Goal: Task Accomplishment & Management: Complete application form

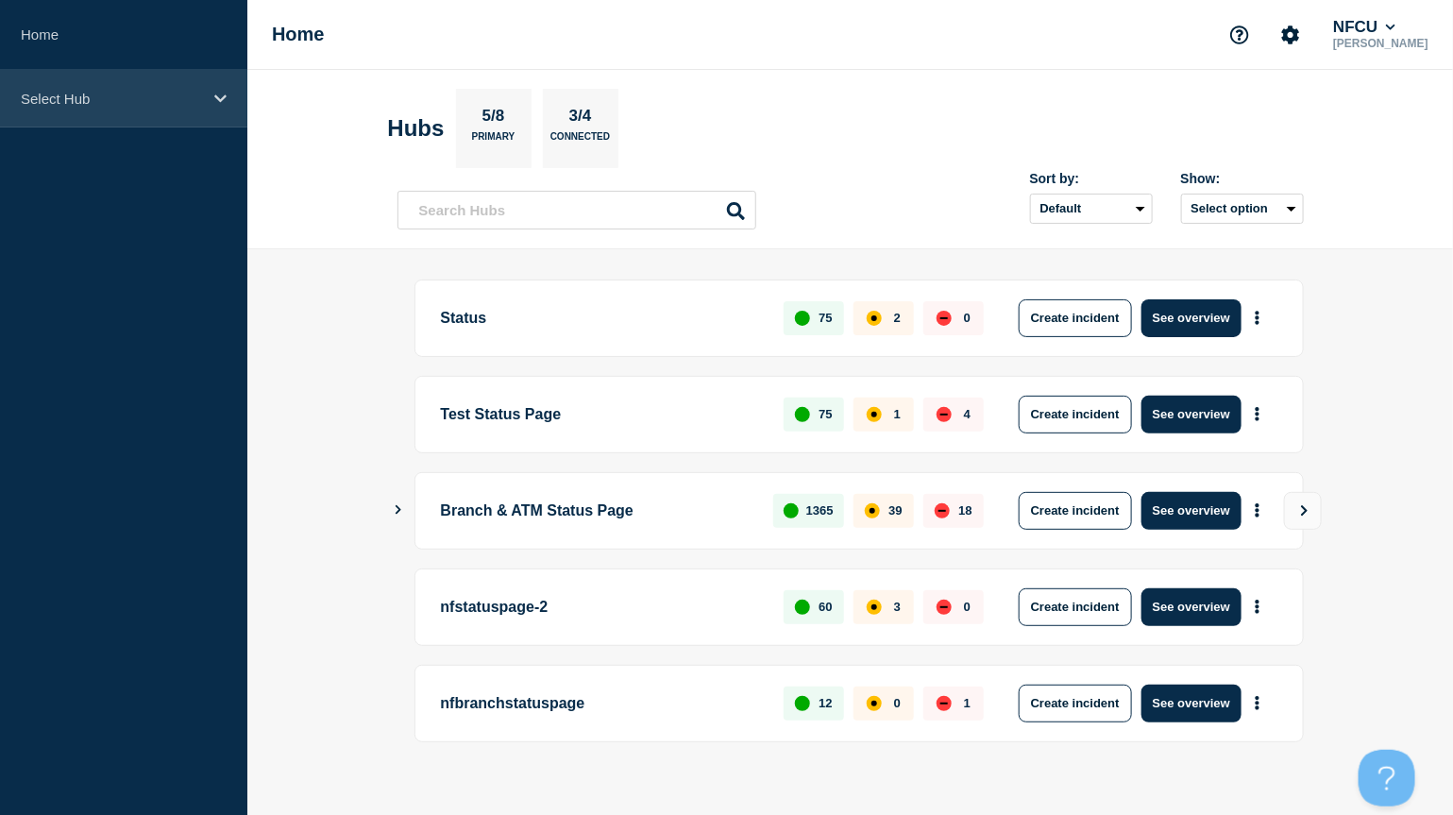
click at [58, 122] on div "Select Hub" at bounding box center [123, 99] width 247 height 58
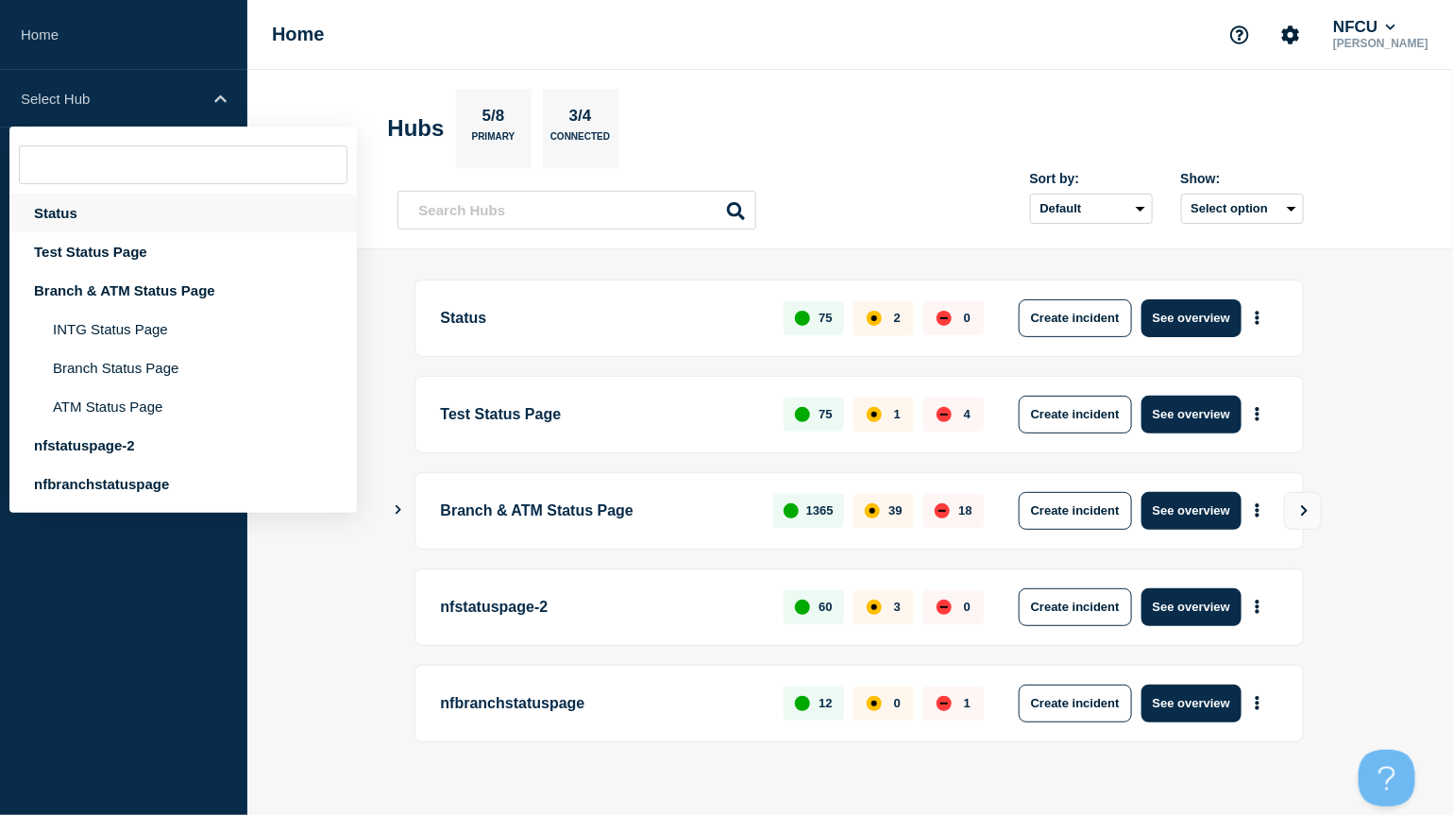
click at [75, 214] on div "Status" at bounding box center [183, 213] width 348 height 39
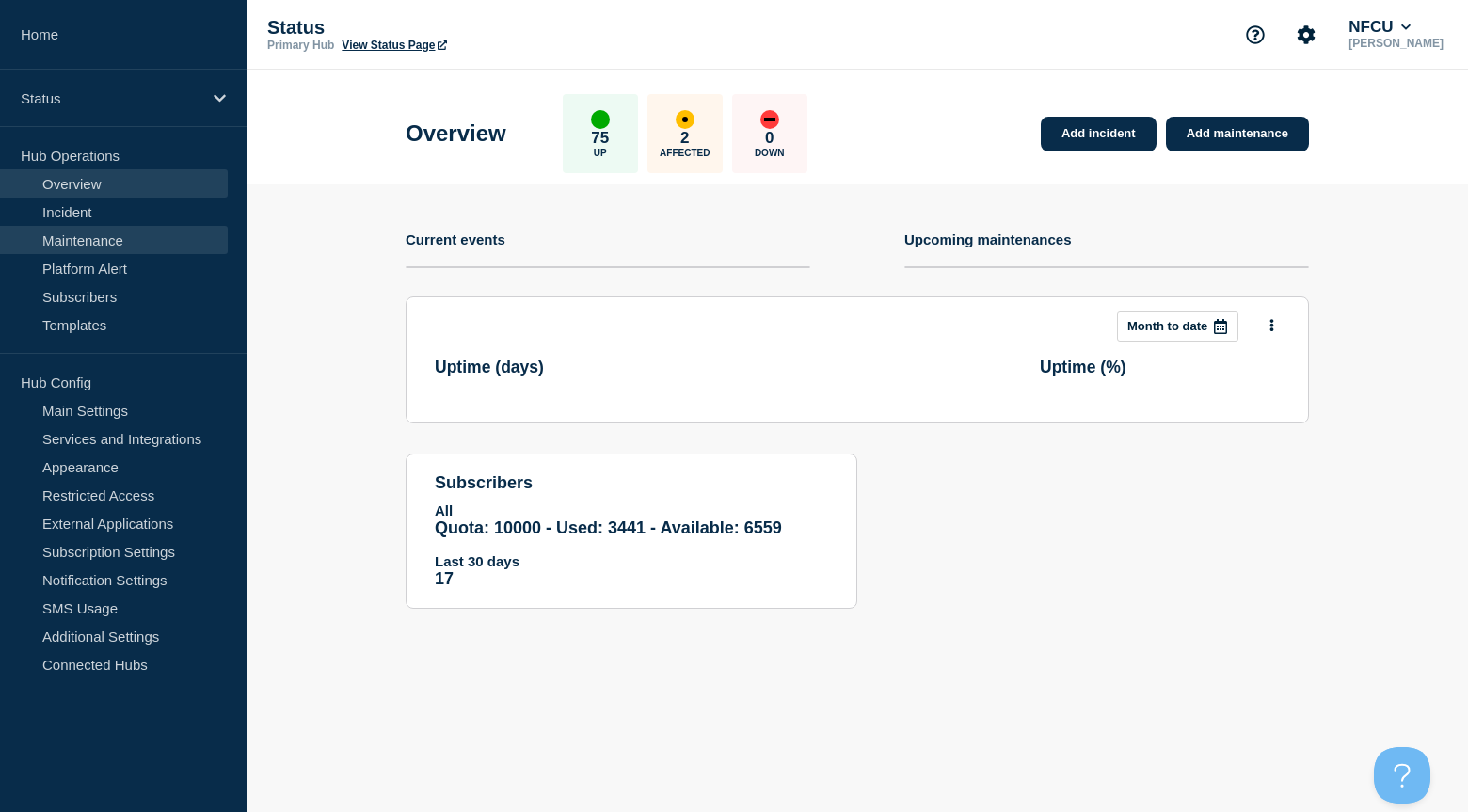
click at [90, 241] on link "Maintenance" at bounding box center [114, 240] width 228 height 28
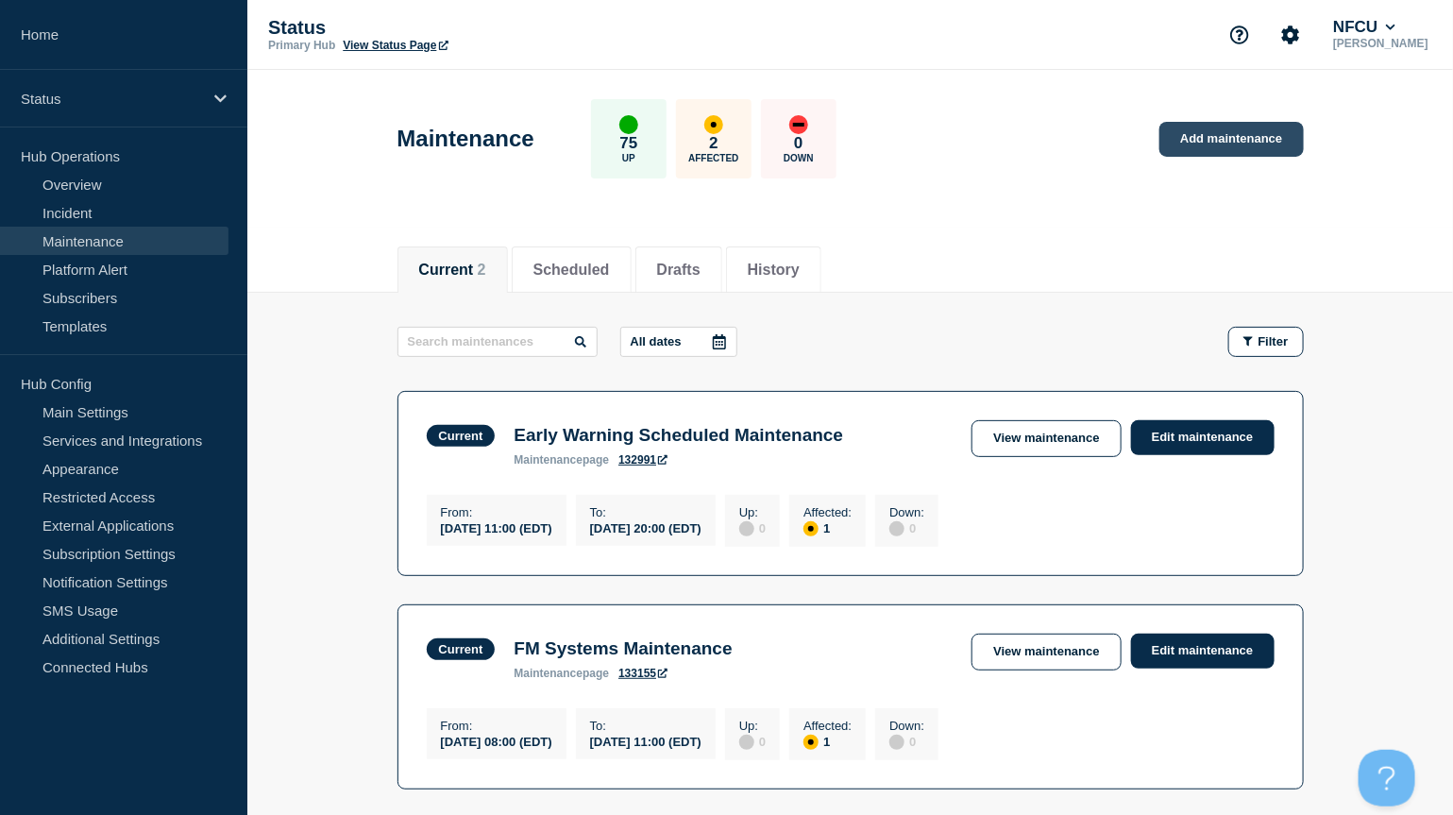
click at [1249, 139] on link "Add maintenance" at bounding box center [1232, 139] width 144 height 35
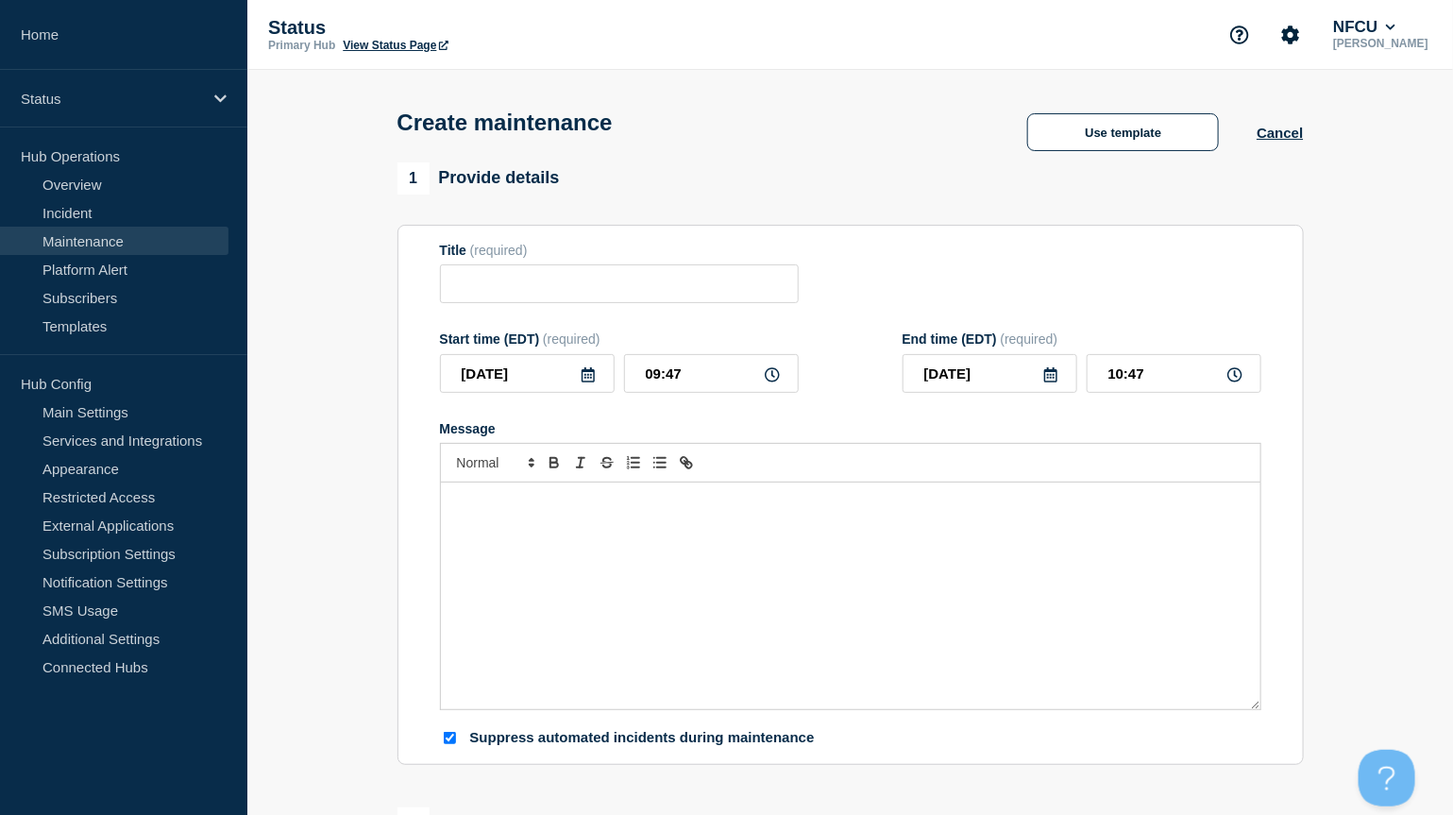
checkbox input "true"
click at [596, 280] on input "Title" at bounding box center [619, 283] width 359 height 39
paste input "Oracle Fusion HCM Application Quarterly Upgrade"
type input "Oracle Fusion HCM Application Quarterly Upgrade"
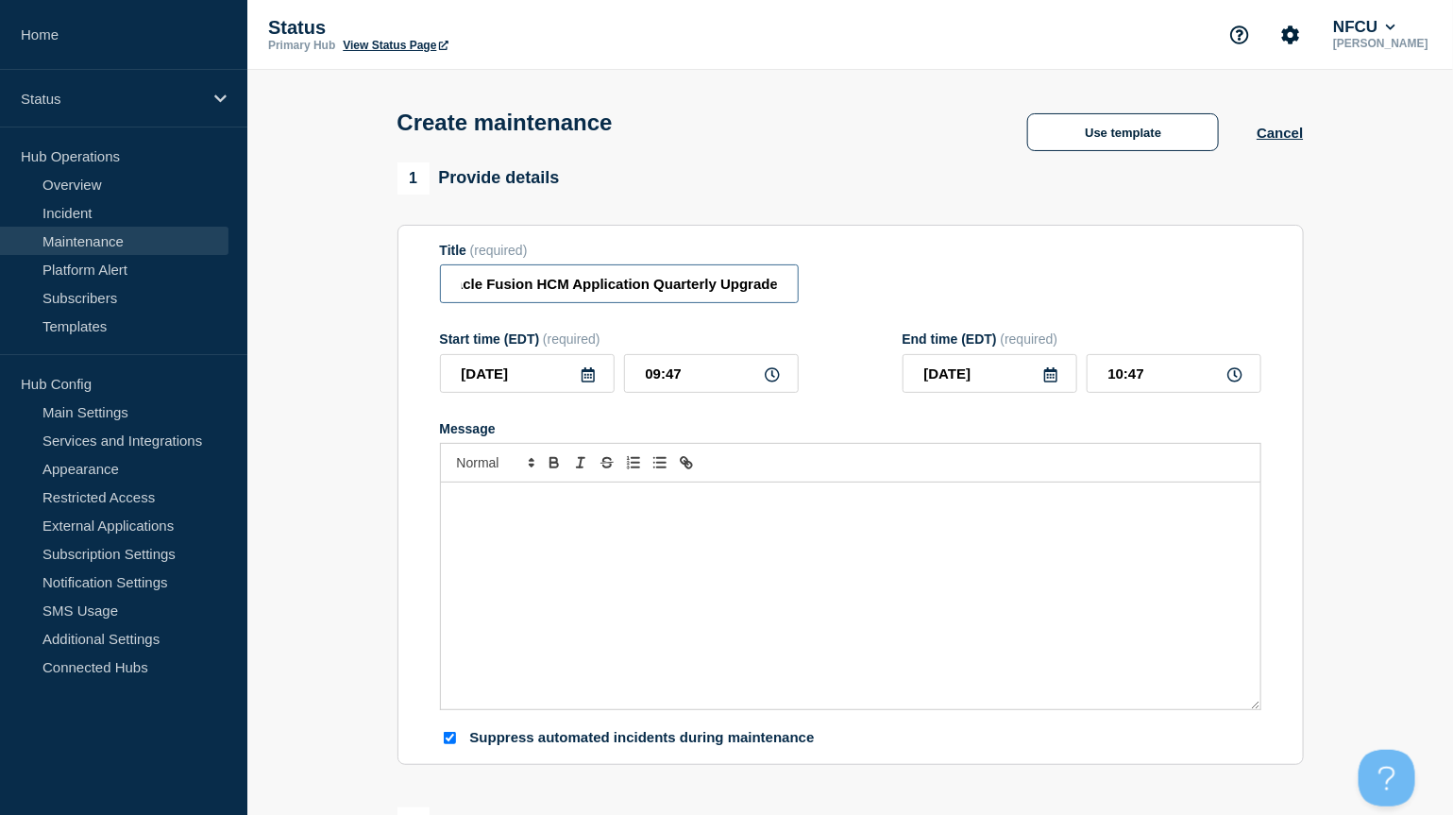
scroll to position [0, 0]
click at [604, 541] on div "Message" at bounding box center [851, 596] width 820 height 227
click at [589, 374] on icon at bounding box center [588, 374] width 13 height 15
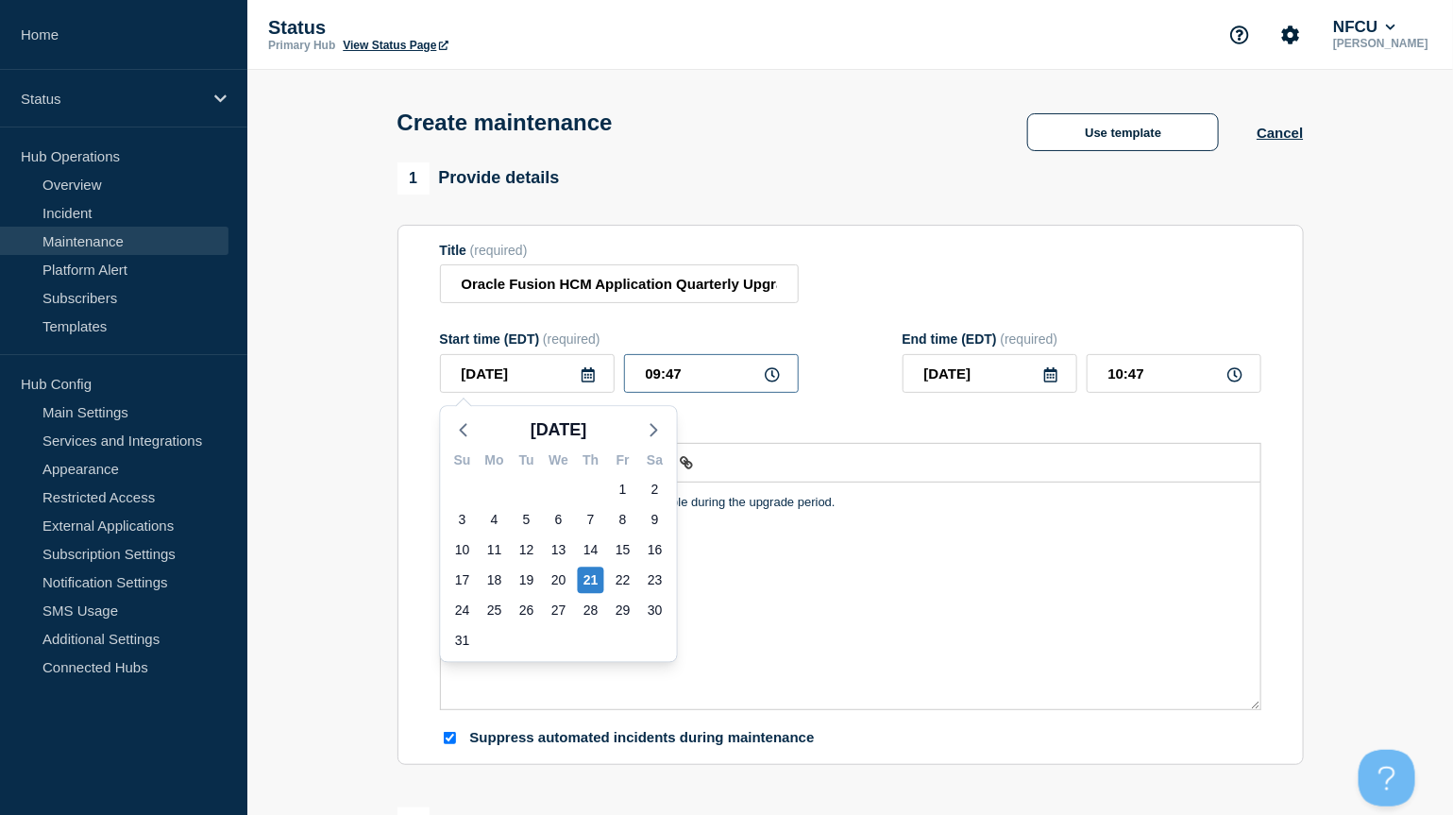
click at [719, 385] on input "09:47" at bounding box center [711, 373] width 175 height 39
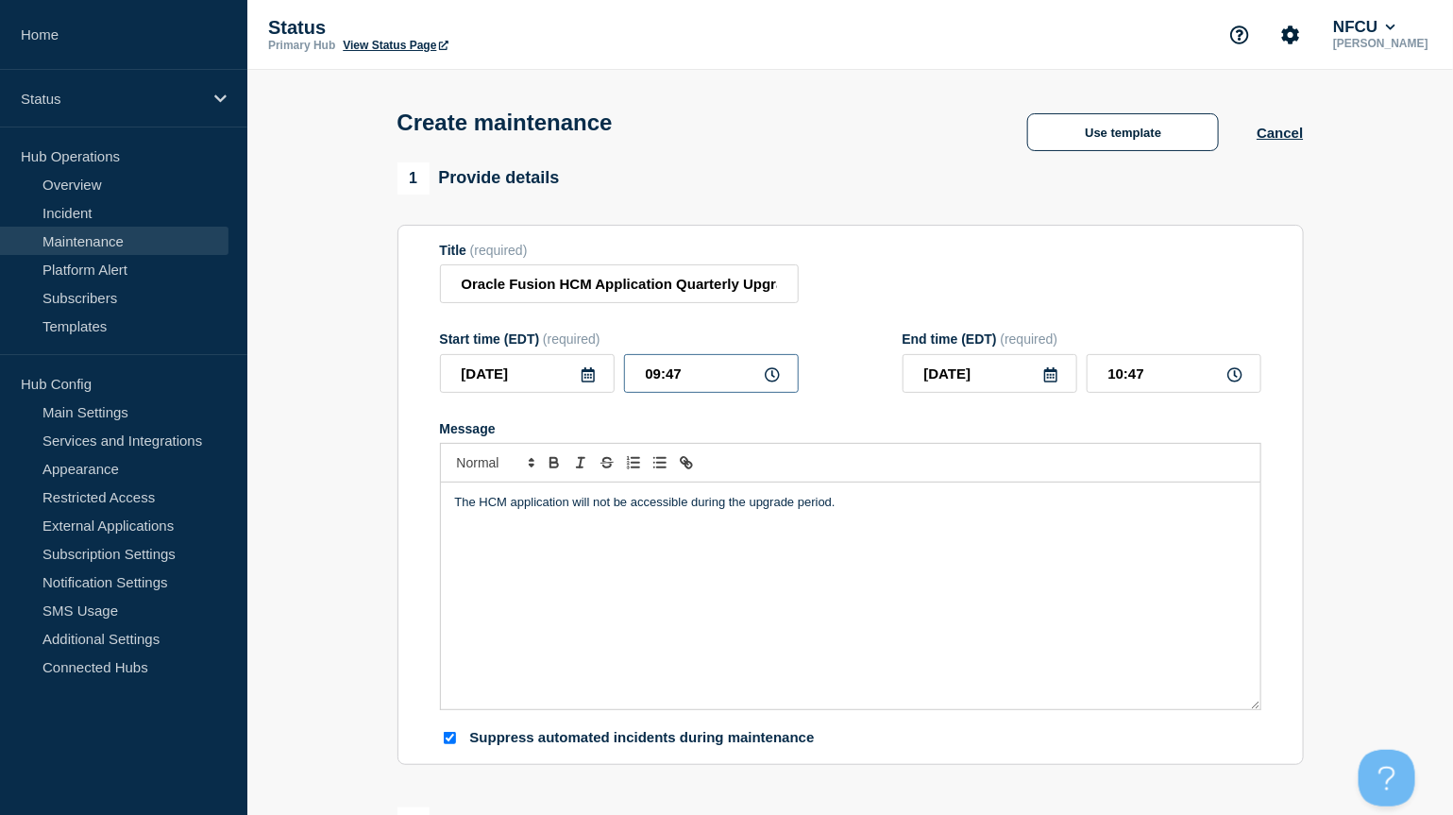
drag, startPoint x: 725, startPoint y: 377, endPoint x: 518, endPoint y: 333, distance: 211.3
click at [523, 345] on div "Start time (EDT) (required) 2025-08-[DATE] Mo Tu We Th Fr Sa 27 28 29 30 31 1 2…" at bounding box center [619, 361] width 359 height 61
click at [1129, 382] on input "10:47" at bounding box center [1174, 373] width 175 height 39
drag, startPoint x: 1160, startPoint y: 368, endPoint x: 1029, endPoint y: 334, distance: 134.7
click at [1029, 334] on form "Title (required) Oracle Fusion HCM Application Quarterly Upgrade Start time (ED…" at bounding box center [851, 495] width 822 height 505
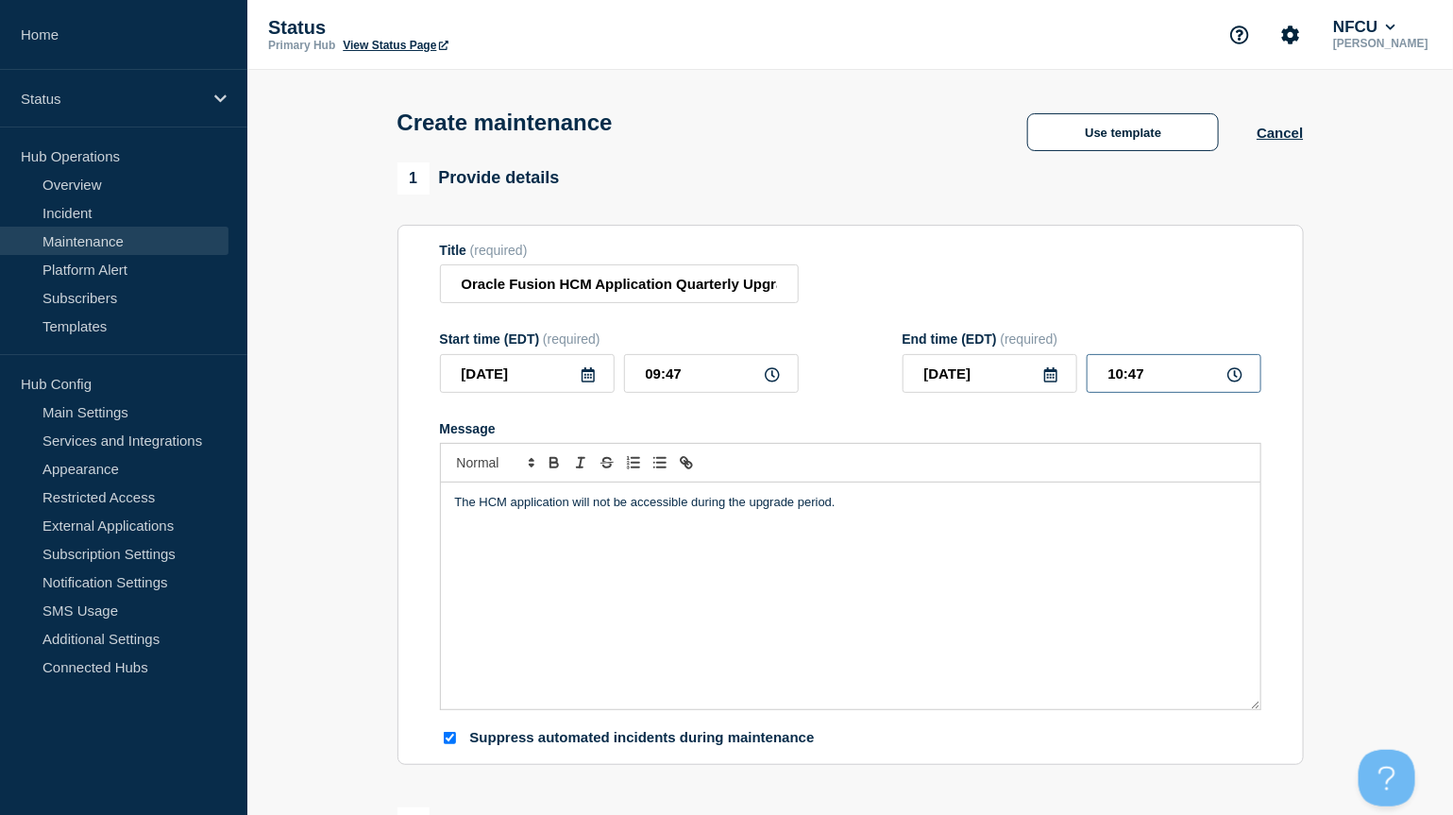
click at [1168, 374] on input "10:47" at bounding box center [1174, 373] width 175 height 39
drag, startPoint x: 1042, startPoint y: 348, endPoint x: 926, endPoint y: 328, distance: 117.1
click at [926, 332] on form "Title (required) Oracle Fusion HCM Application Quarterly Upgrade Start time (ED…" at bounding box center [851, 495] width 822 height 505
type input "23:00"
click at [914, 249] on div "Title (required) Oracle Fusion HCM Application Quarterly Upgrade" at bounding box center [851, 273] width 822 height 61
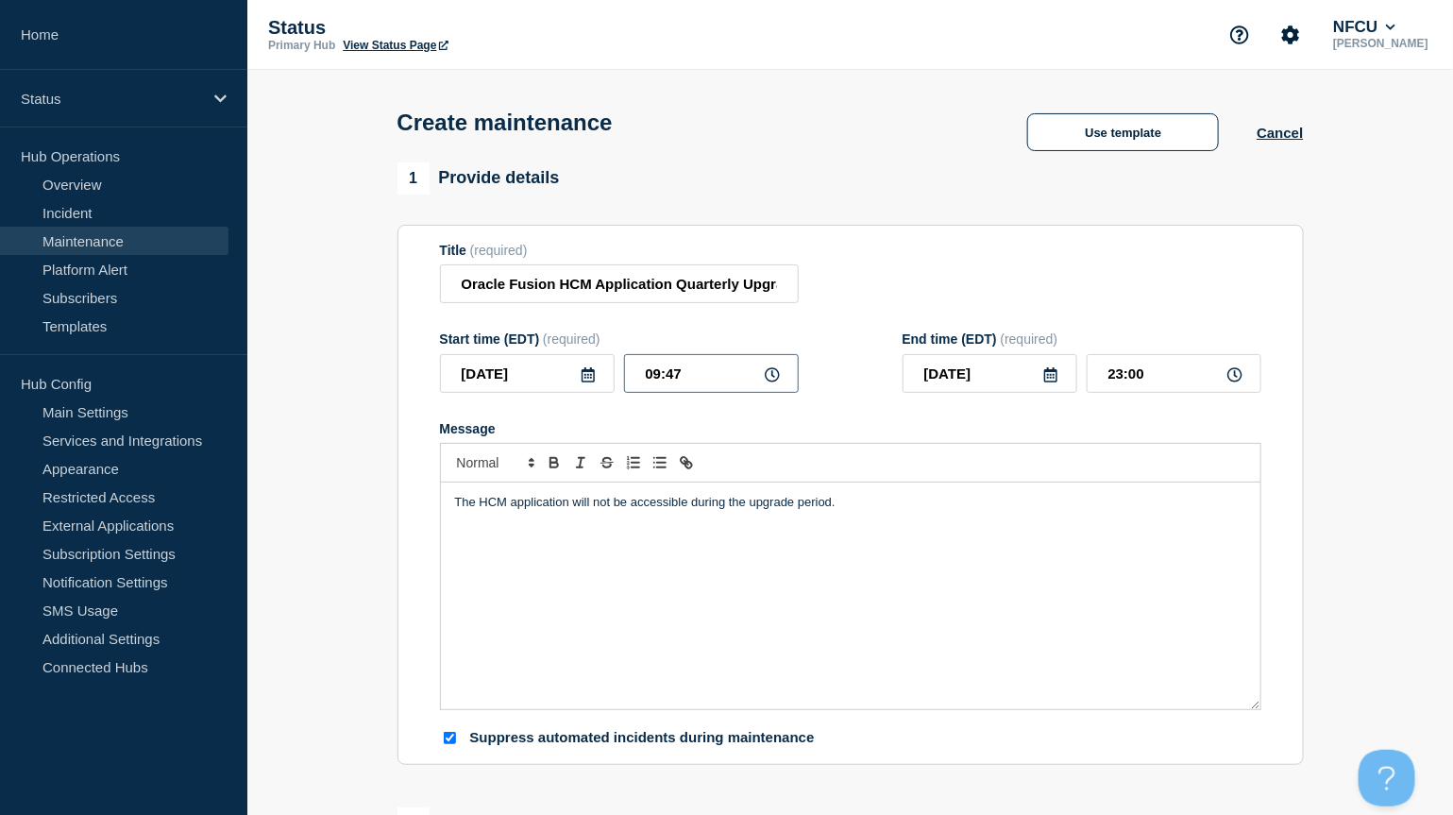
click at [705, 365] on input "09:47" at bounding box center [711, 373] width 175 height 39
drag, startPoint x: 714, startPoint y: 370, endPoint x: 624, endPoint y: 345, distance: 93.3
click at [624, 345] on div "Start time (EDT) (required) [DATE] 09:47" at bounding box center [619, 361] width 359 height 61
type input "22:00"
type input "[DATE]"
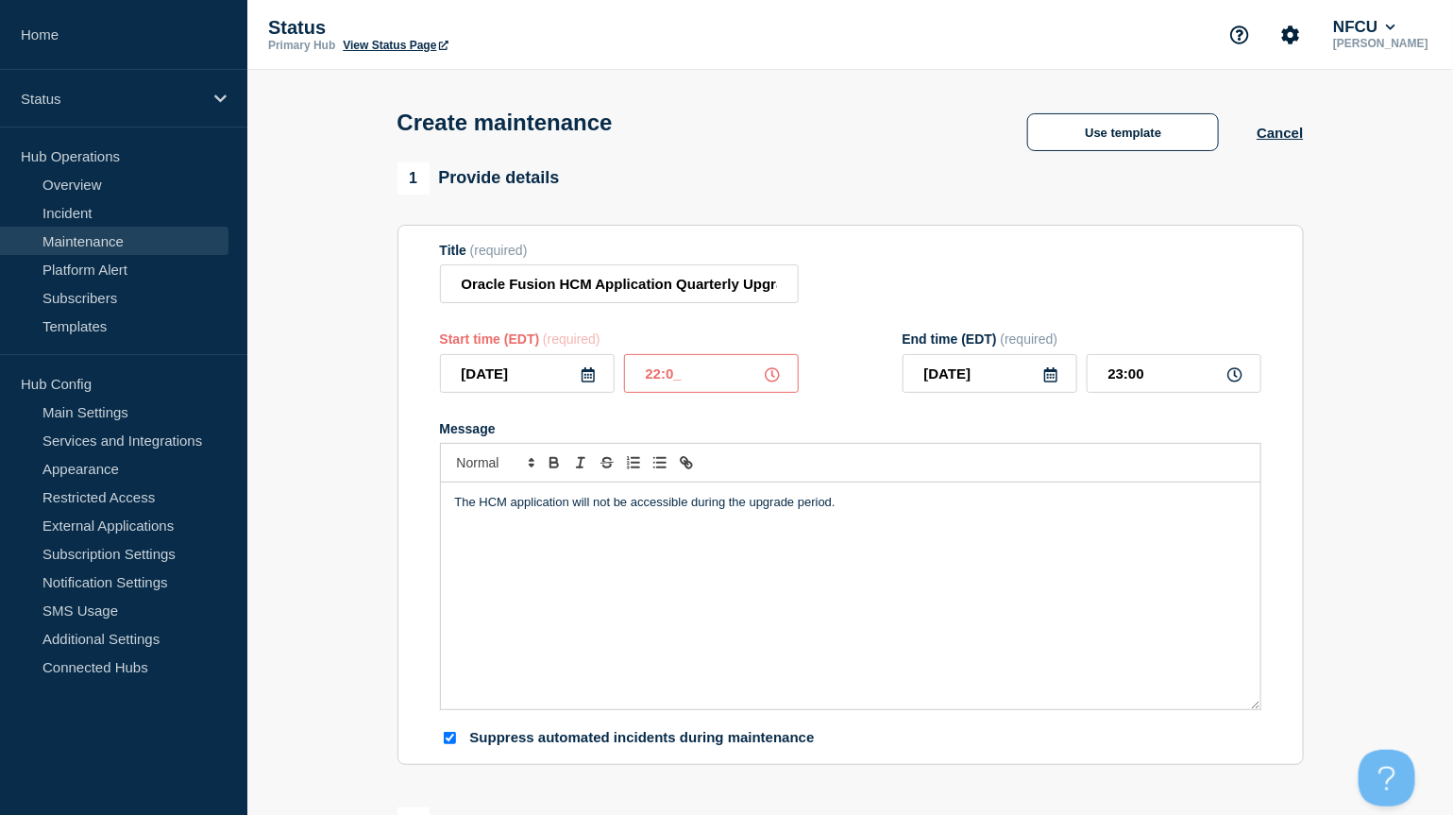
type input "11:13"
click at [908, 292] on div "Title (required) Oracle Fusion HCM Application Quarterly Upgrade" at bounding box center [851, 273] width 822 height 61
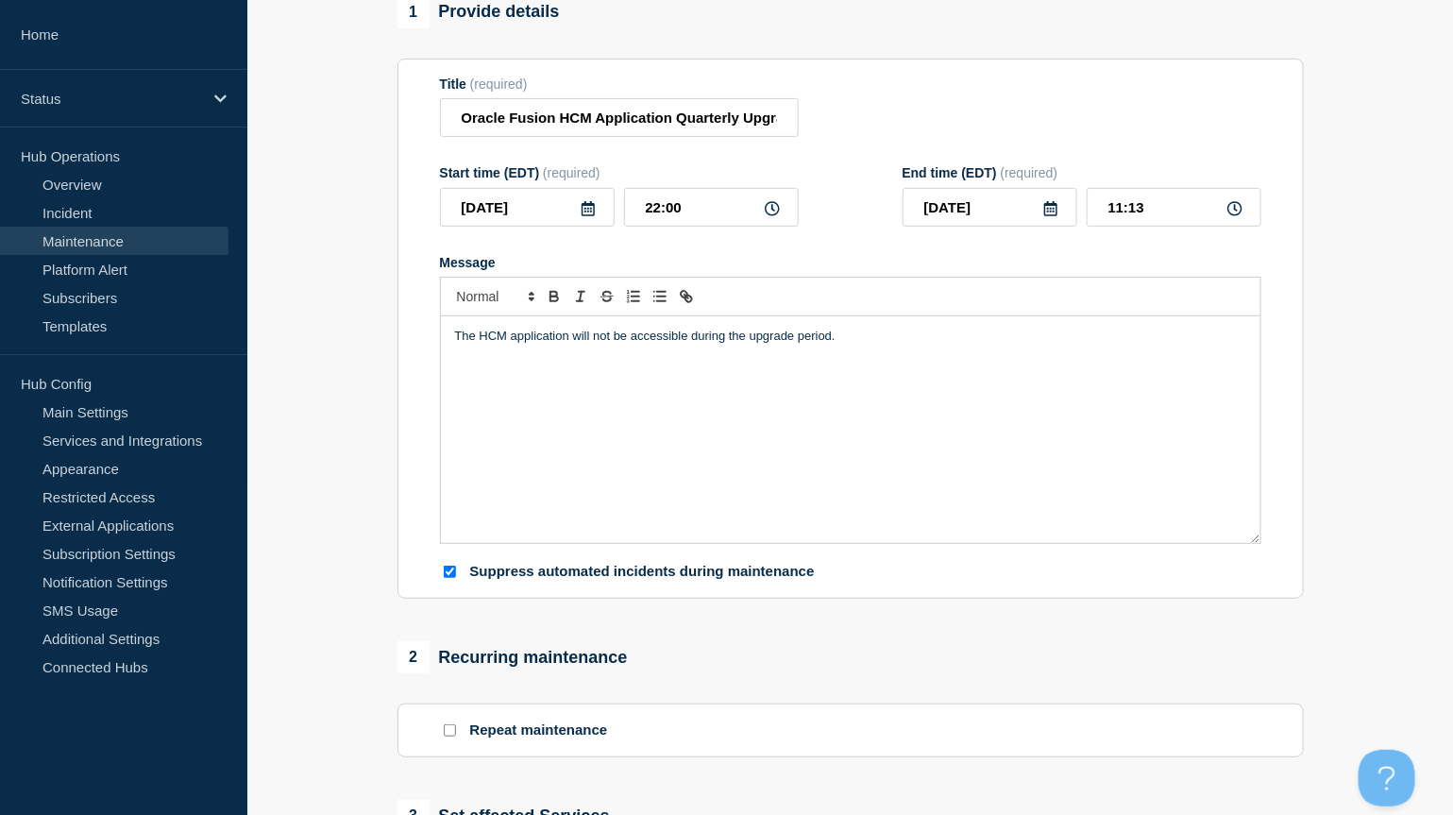
scroll to position [378, 0]
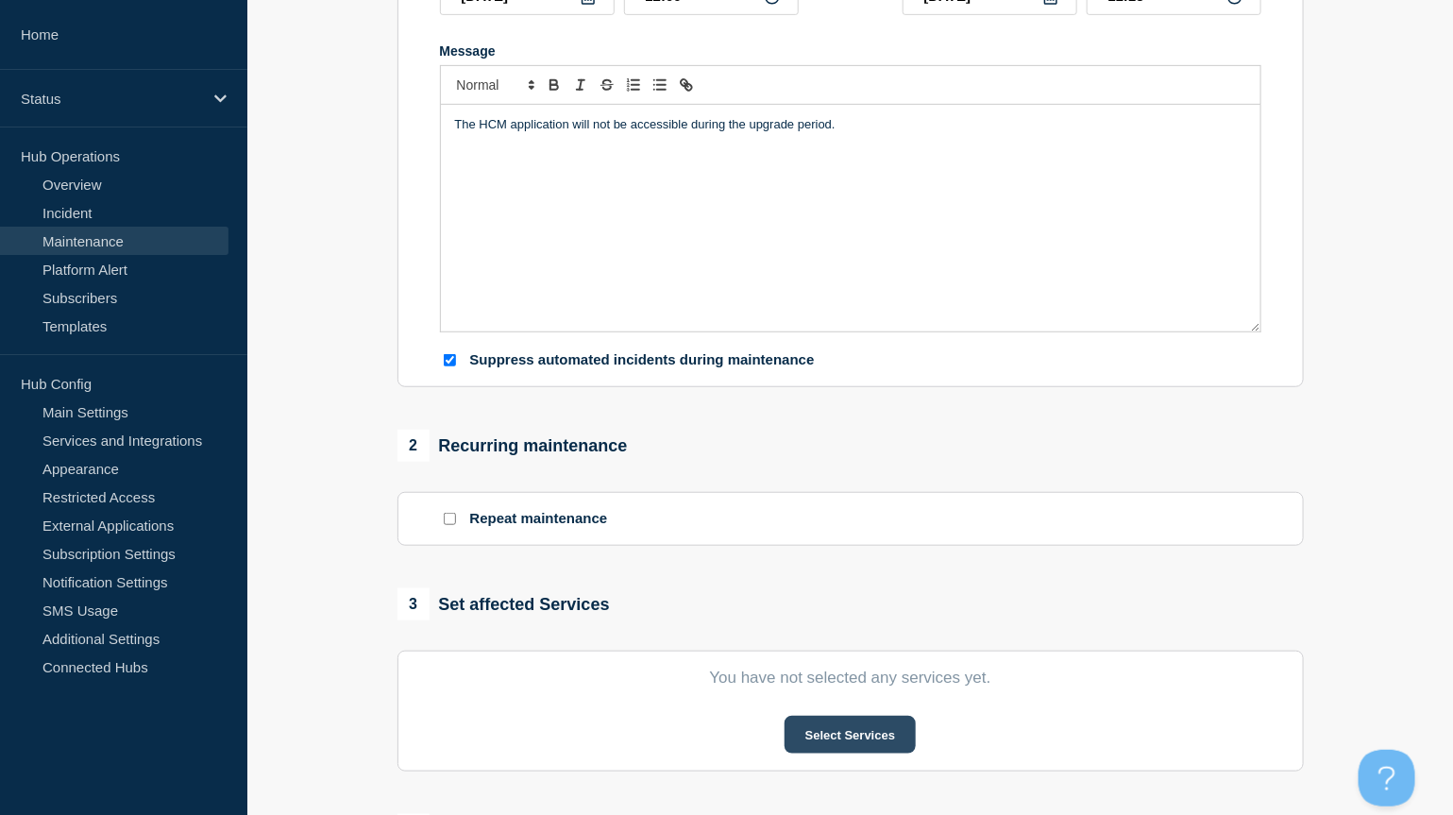
click at [839, 648] on button "Select Services" at bounding box center [850, 735] width 131 height 38
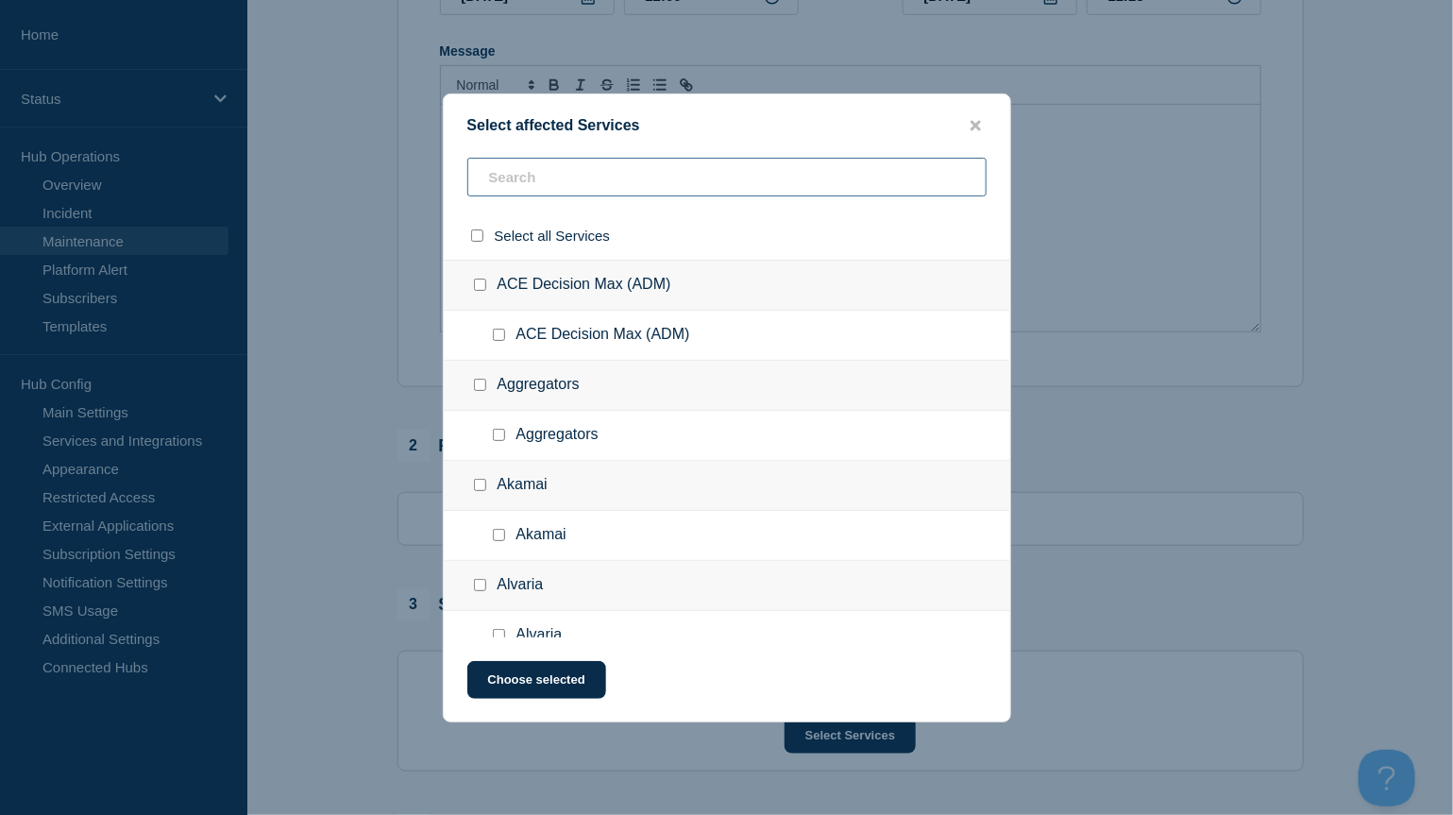
click at [558, 179] on input "text" at bounding box center [726, 177] width 519 height 39
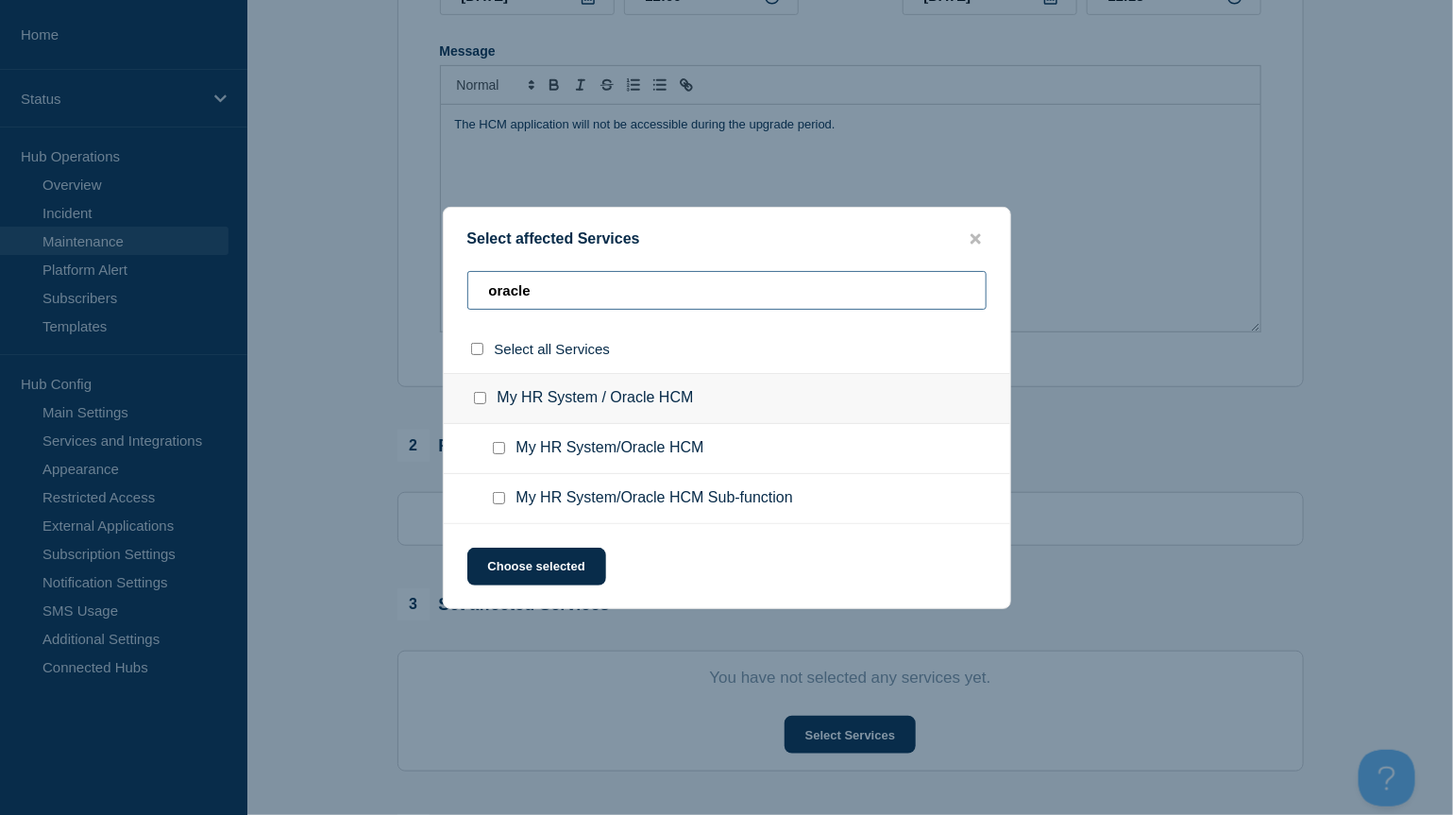
type input "oracle"
click at [495, 449] on input "My HR System/Oracle HCM checkbox" at bounding box center [499, 448] width 12 height 12
checkbox input "true"
click at [499, 501] on input "My HR System/Oracle HCM Sub-function checkbox" at bounding box center [499, 498] width 12 height 12
checkbox input "true"
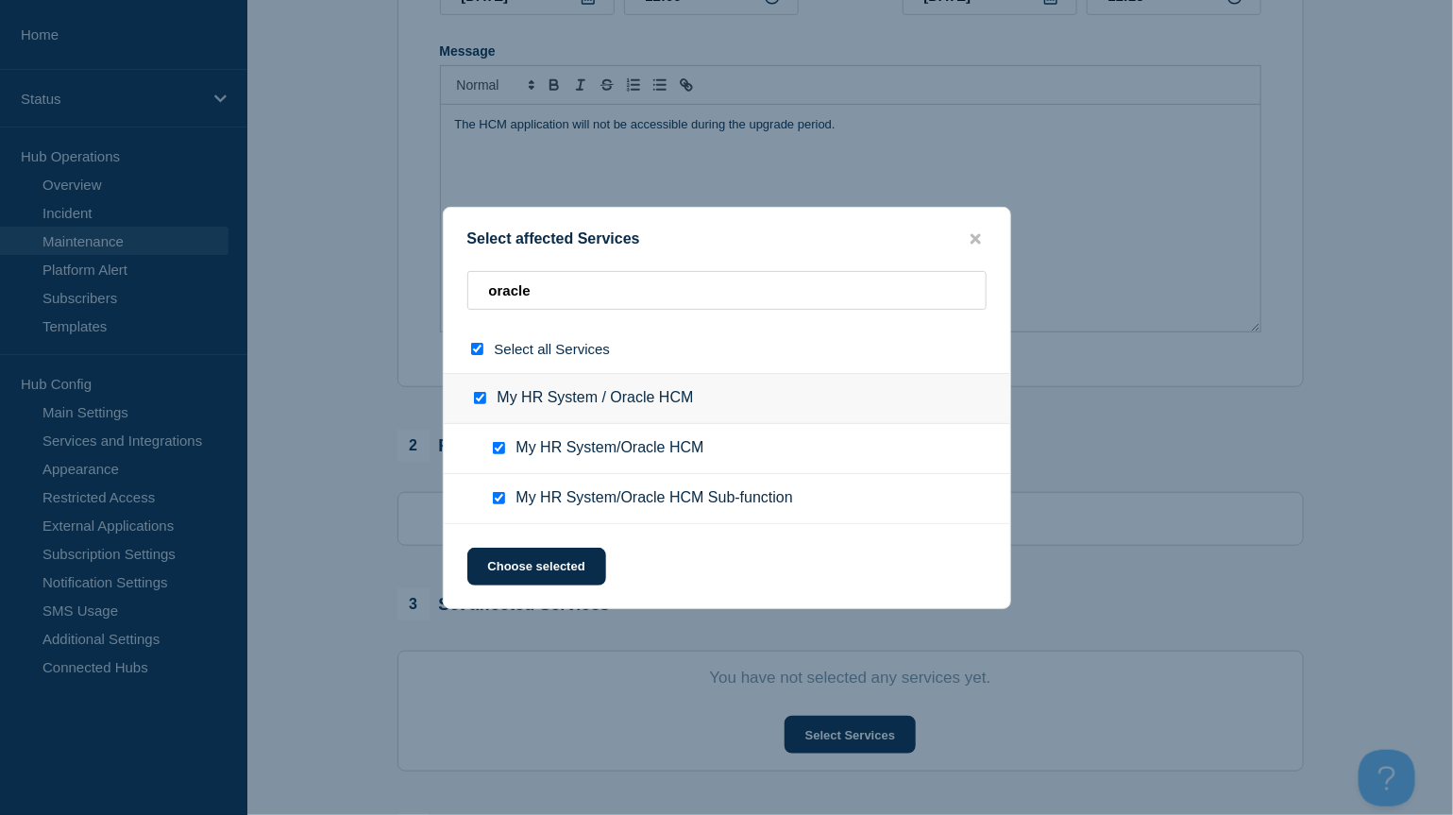
checkbox input "true"
click at [533, 553] on button "Choose selected" at bounding box center [536, 567] width 139 height 38
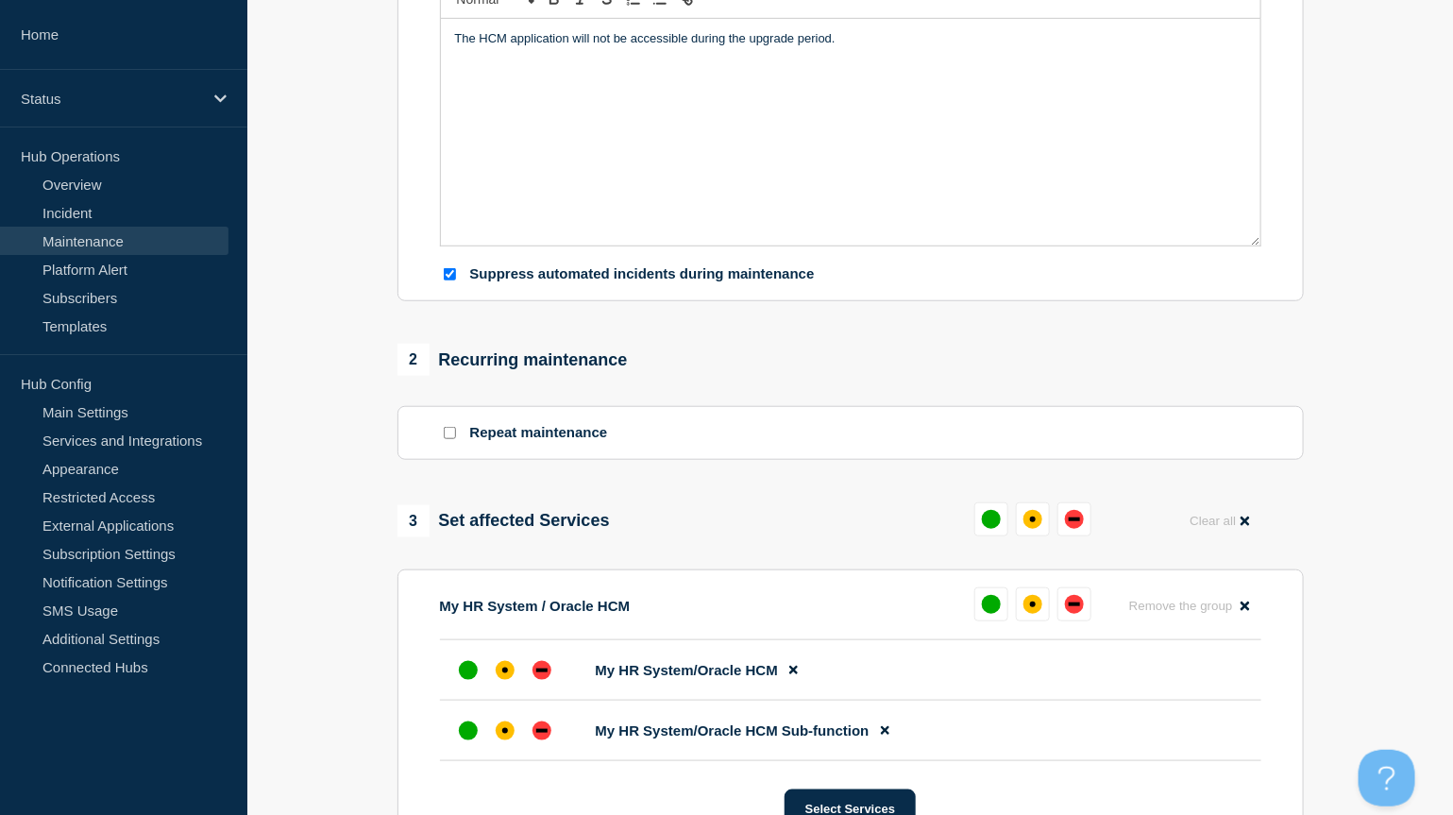
scroll to position [629, 0]
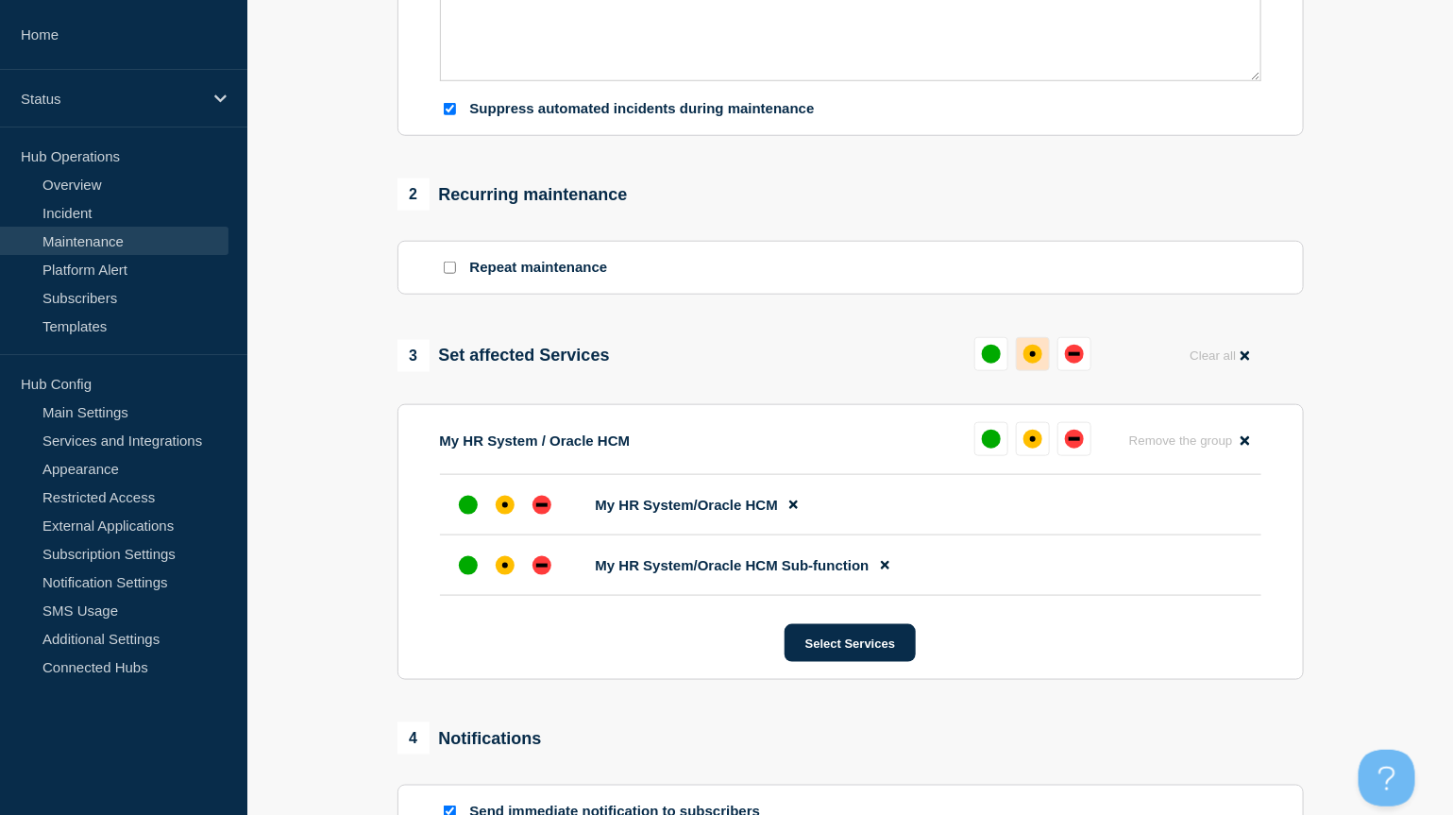
click at [1026, 344] on button at bounding box center [1033, 354] width 34 height 34
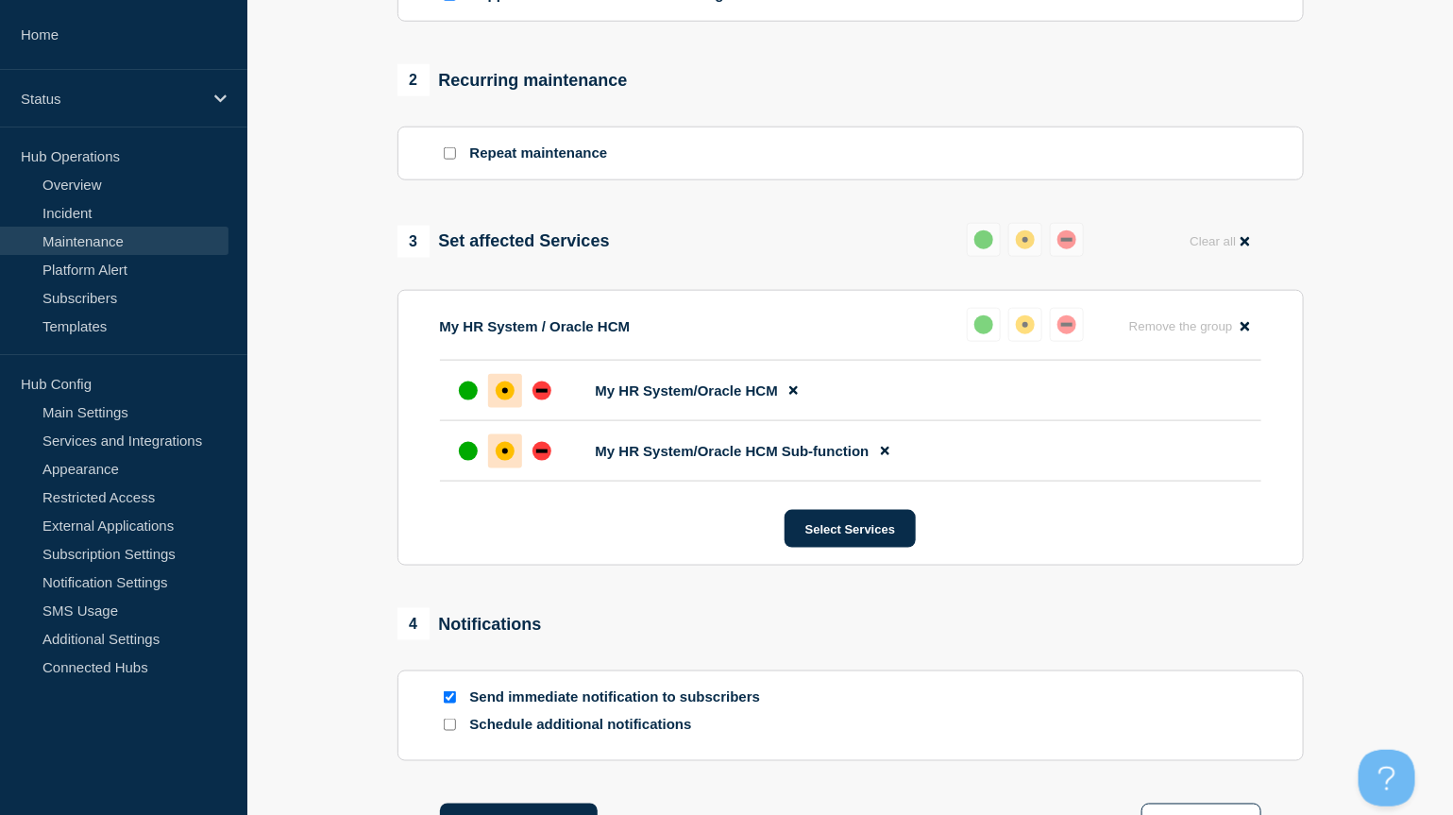
scroll to position [991, 0]
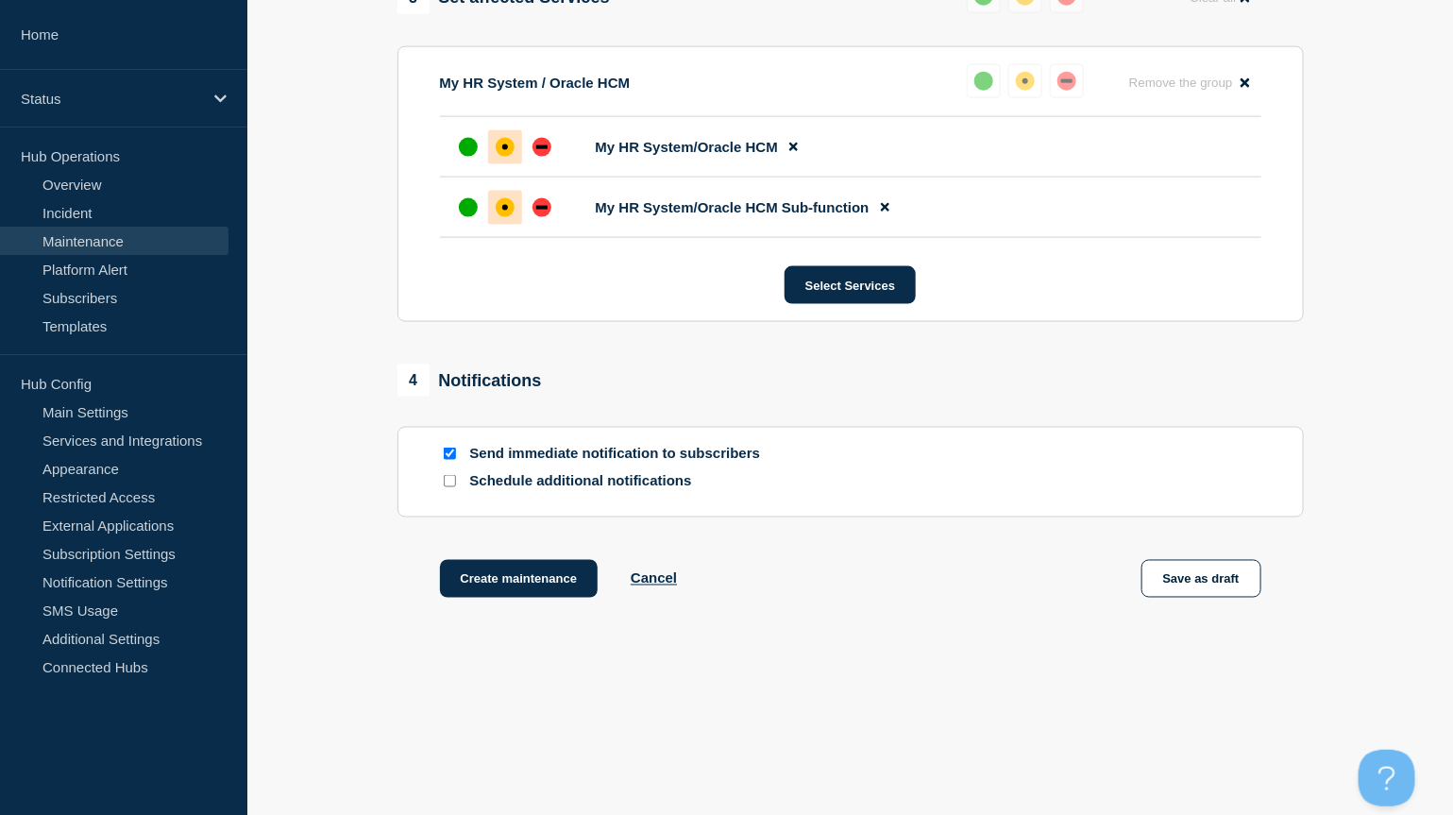
click at [450, 458] on input "Send immediate notification to subscribers" at bounding box center [450, 454] width 12 height 12
checkbox input "false"
click at [528, 580] on button "Create maintenance" at bounding box center [519, 579] width 159 height 38
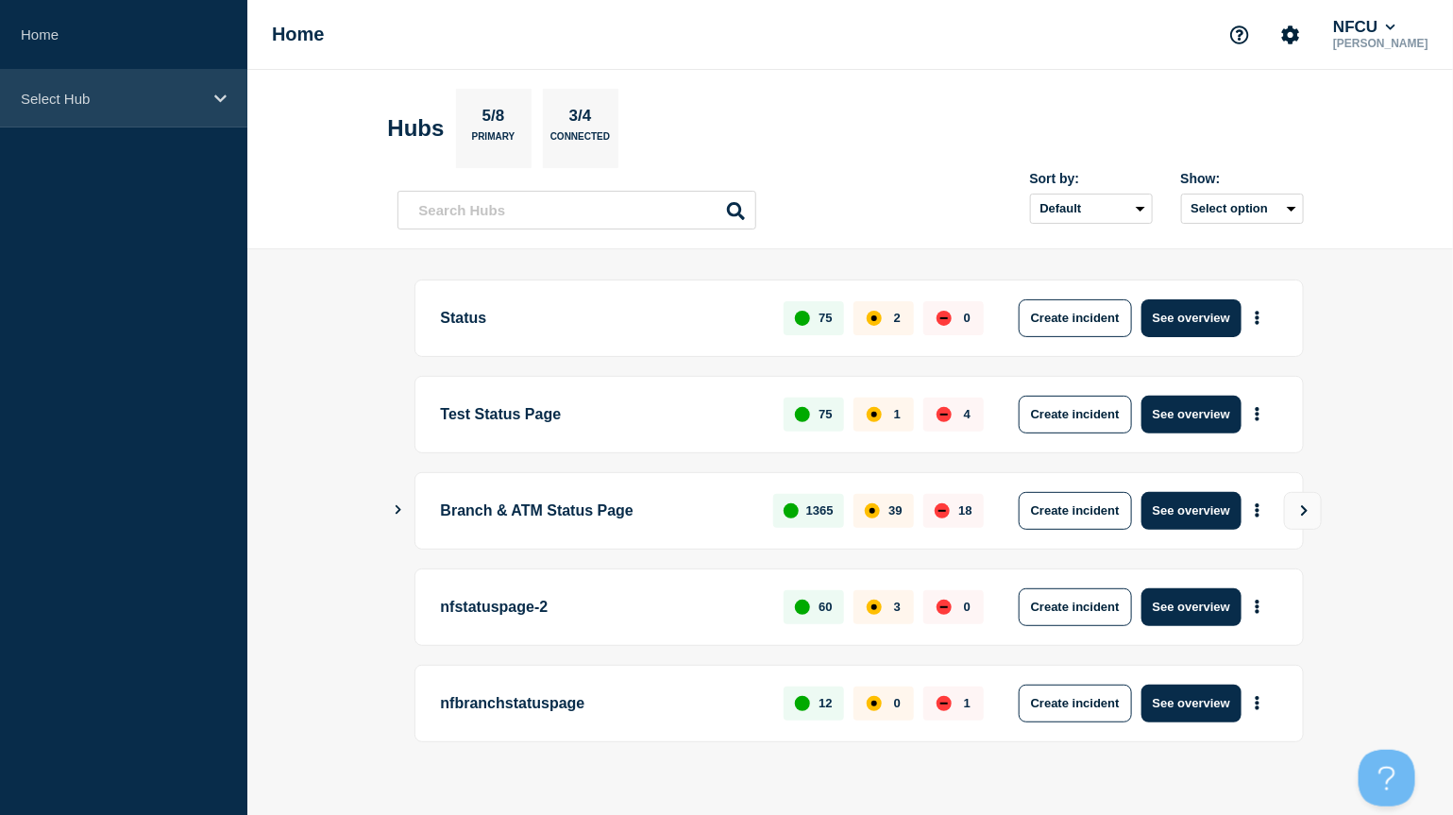
click at [60, 103] on p "Select Hub" at bounding box center [111, 99] width 181 height 16
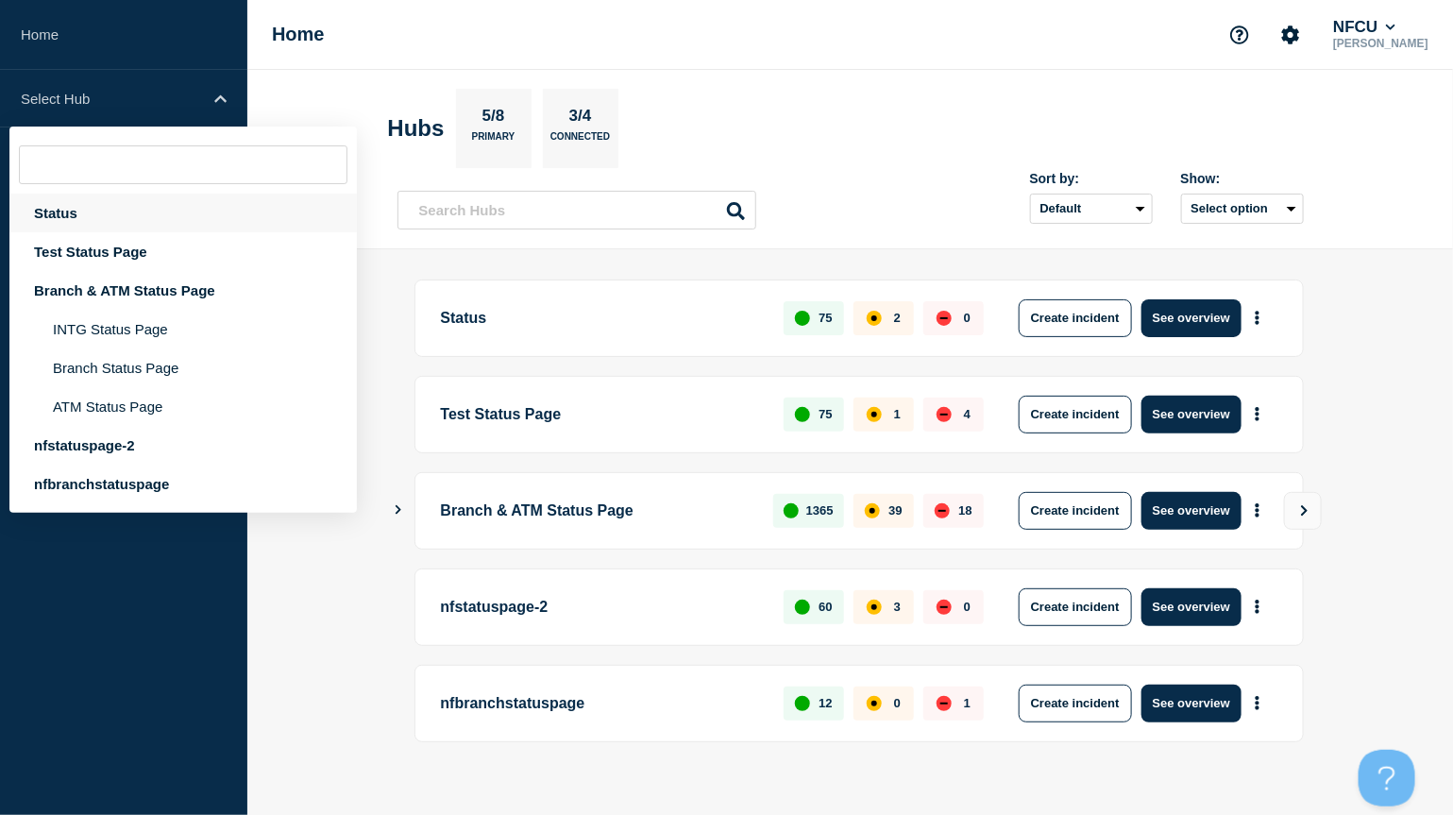
click at [81, 225] on div "Status" at bounding box center [183, 213] width 348 height 39
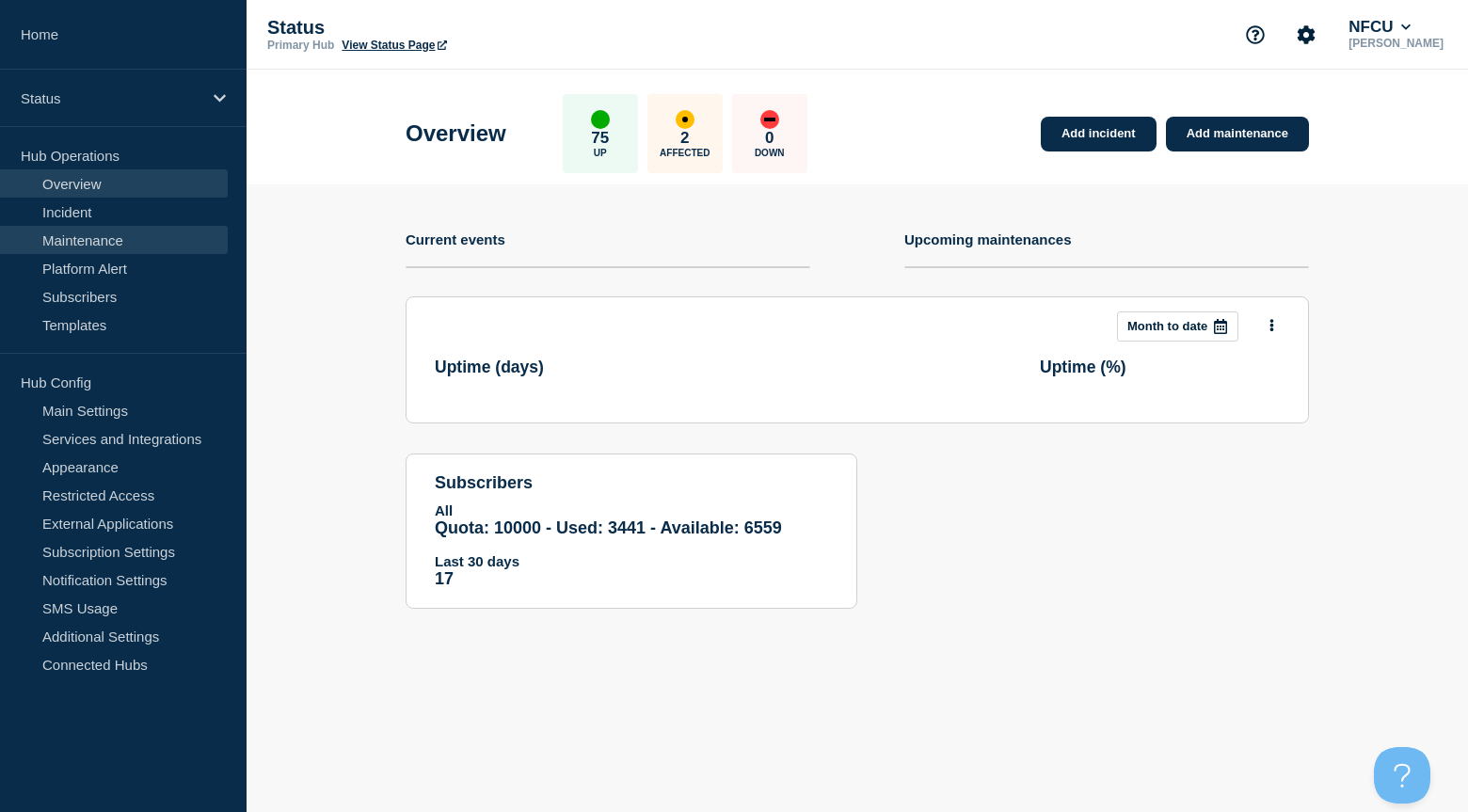
click at [66, 233] on link "Maintenance" at bounding box center [114, 240] width 228 height 28
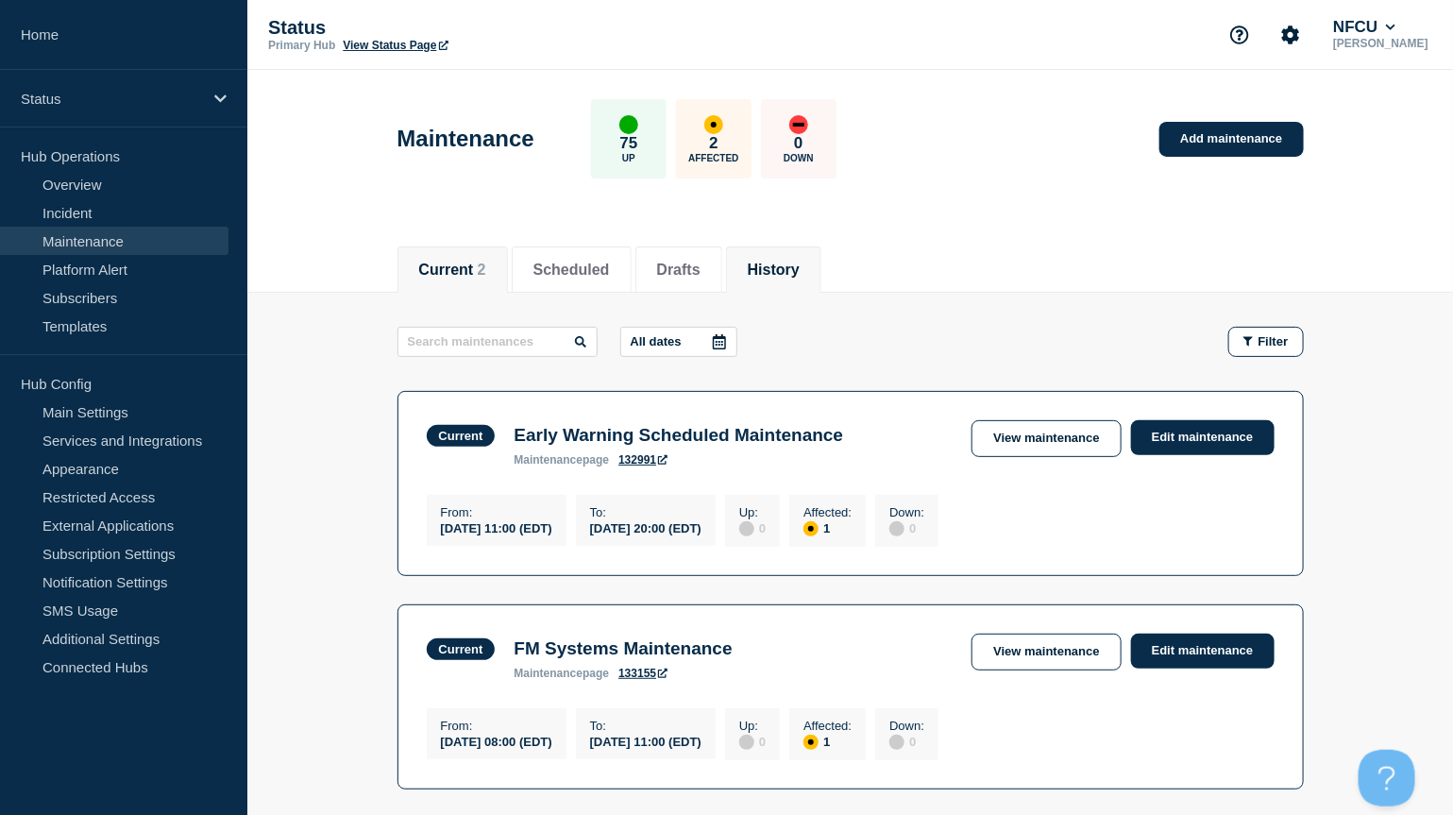
click at [800, 274] on button "History" at bounding box center [774, 270] width 52 height 17
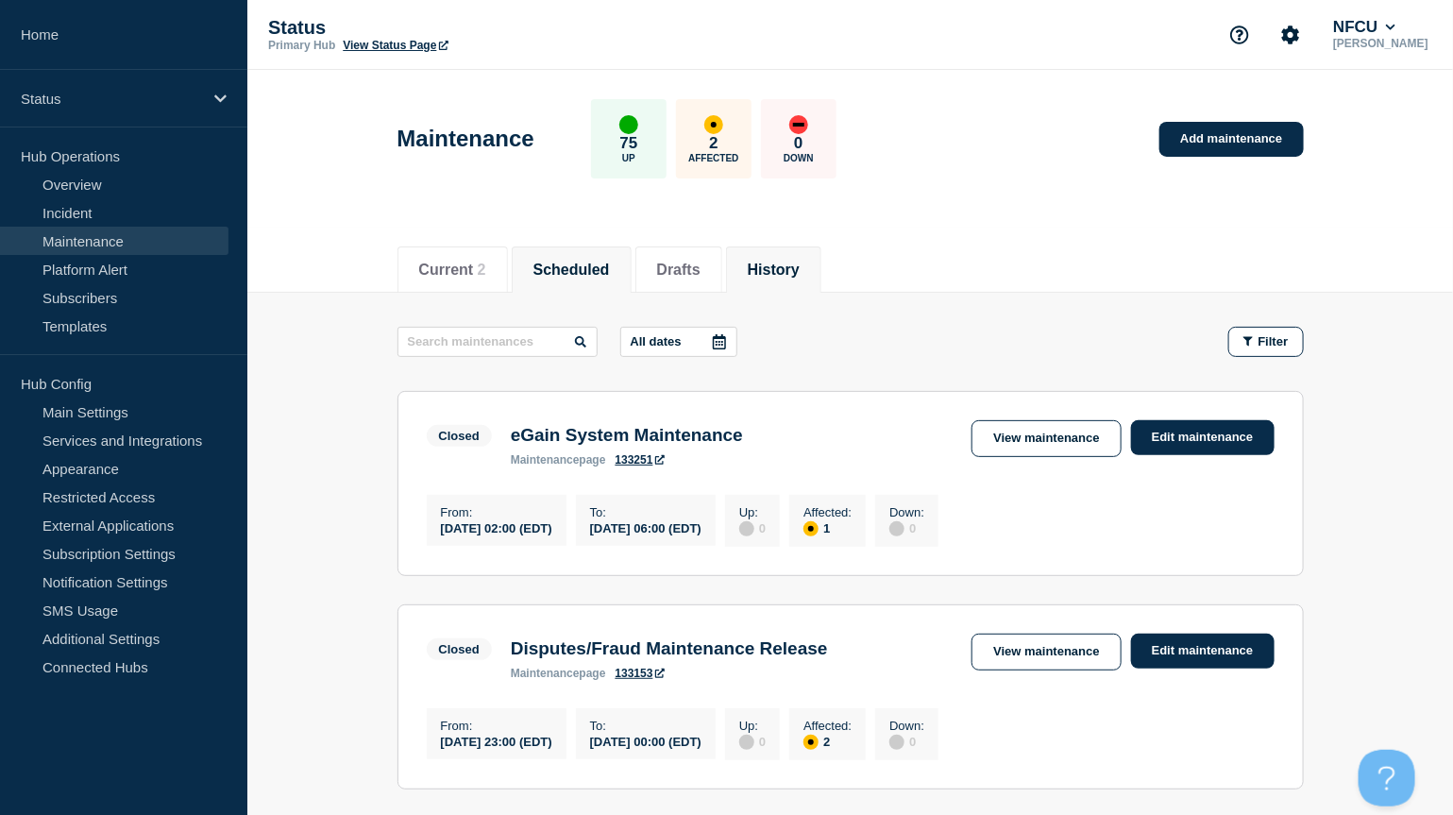
click at [599, 263] on button "Scheduled" at bounding box center [572, 270] width 76 height 17
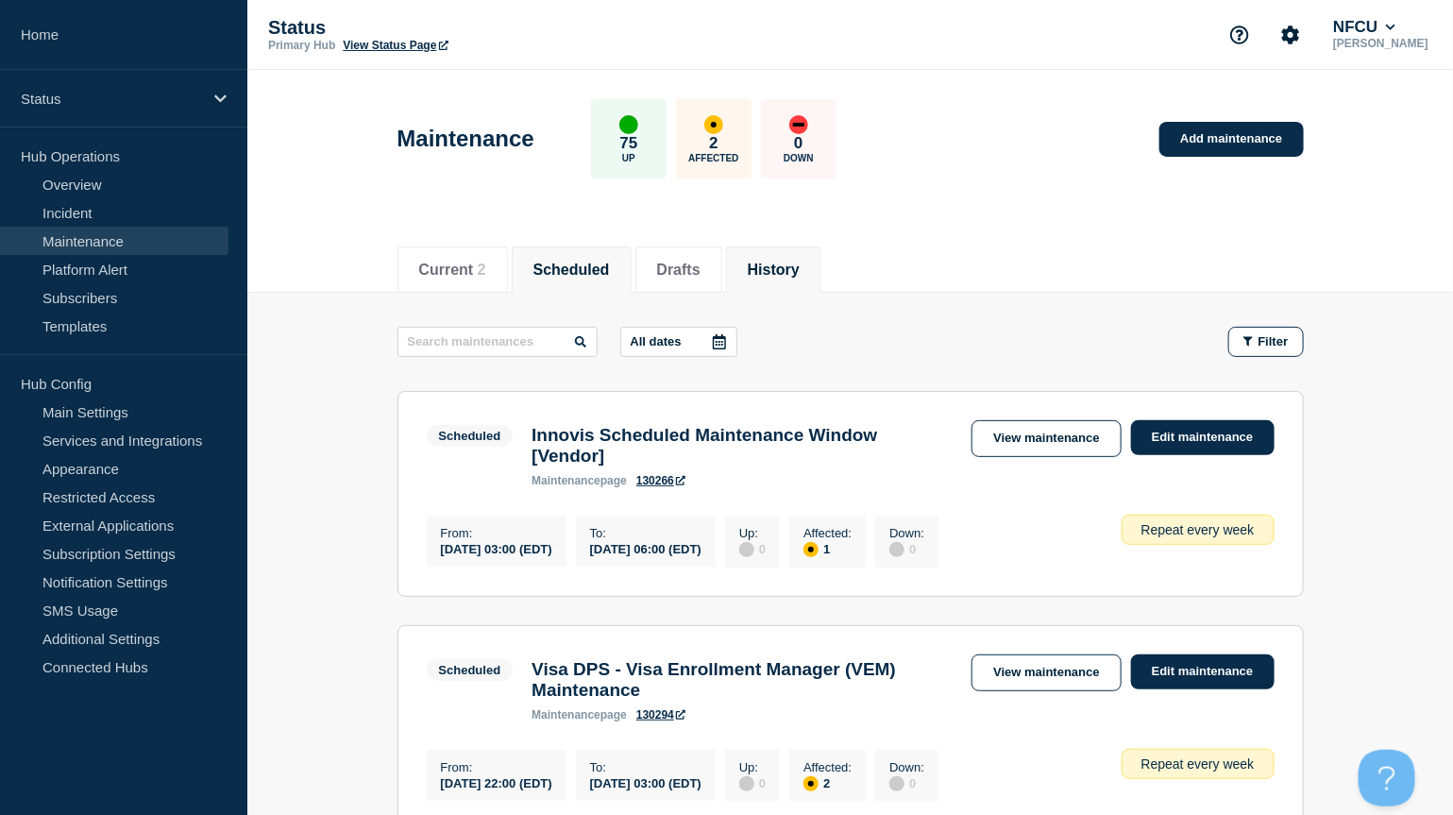
click at [787, 278] on button "History" at bounding box center [774, 270] width 52 height 17
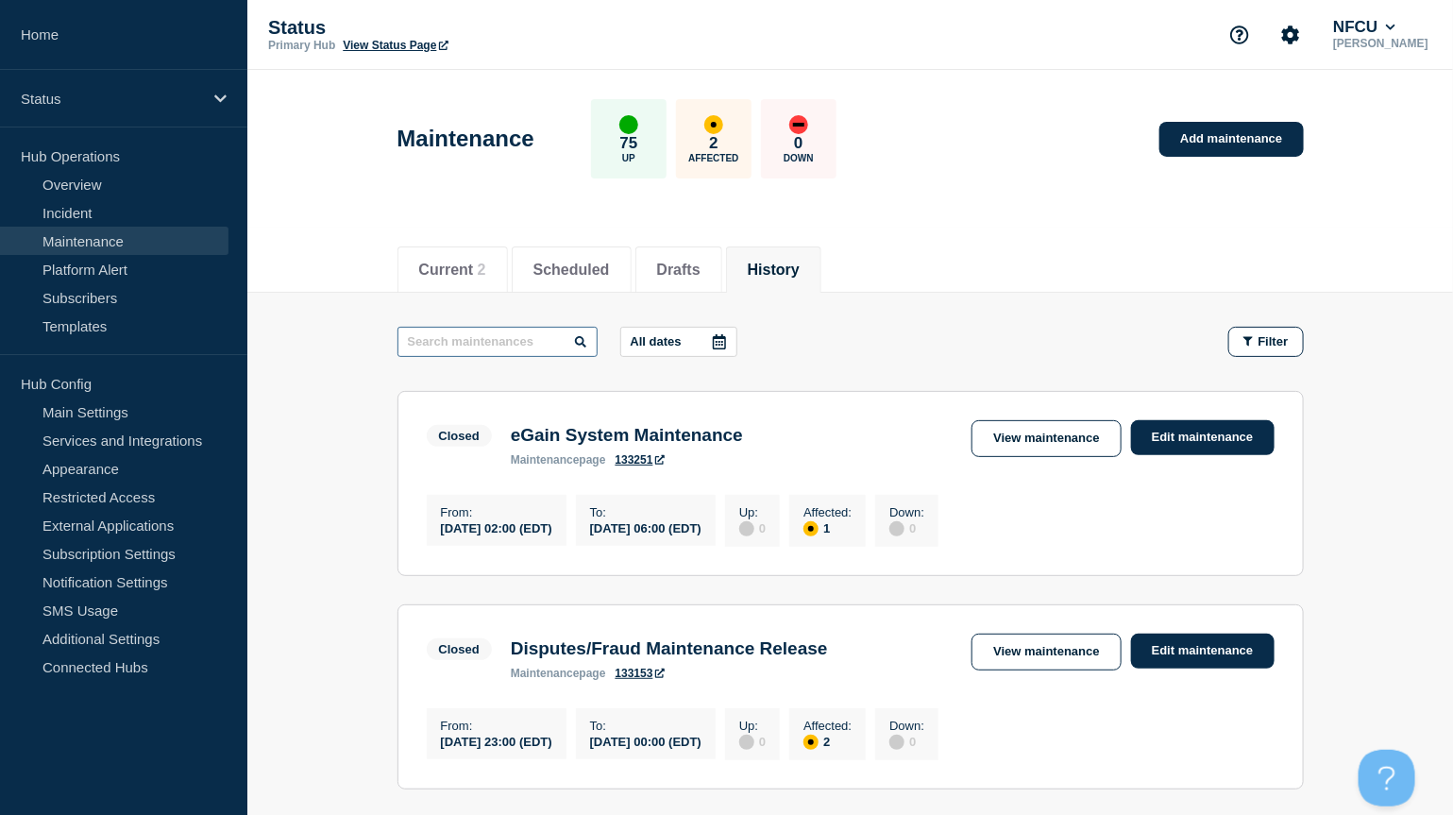
click at [504, 339] on input "text" at bounding box center [498, 342] width 200 height 30
type input "oracle fusion"
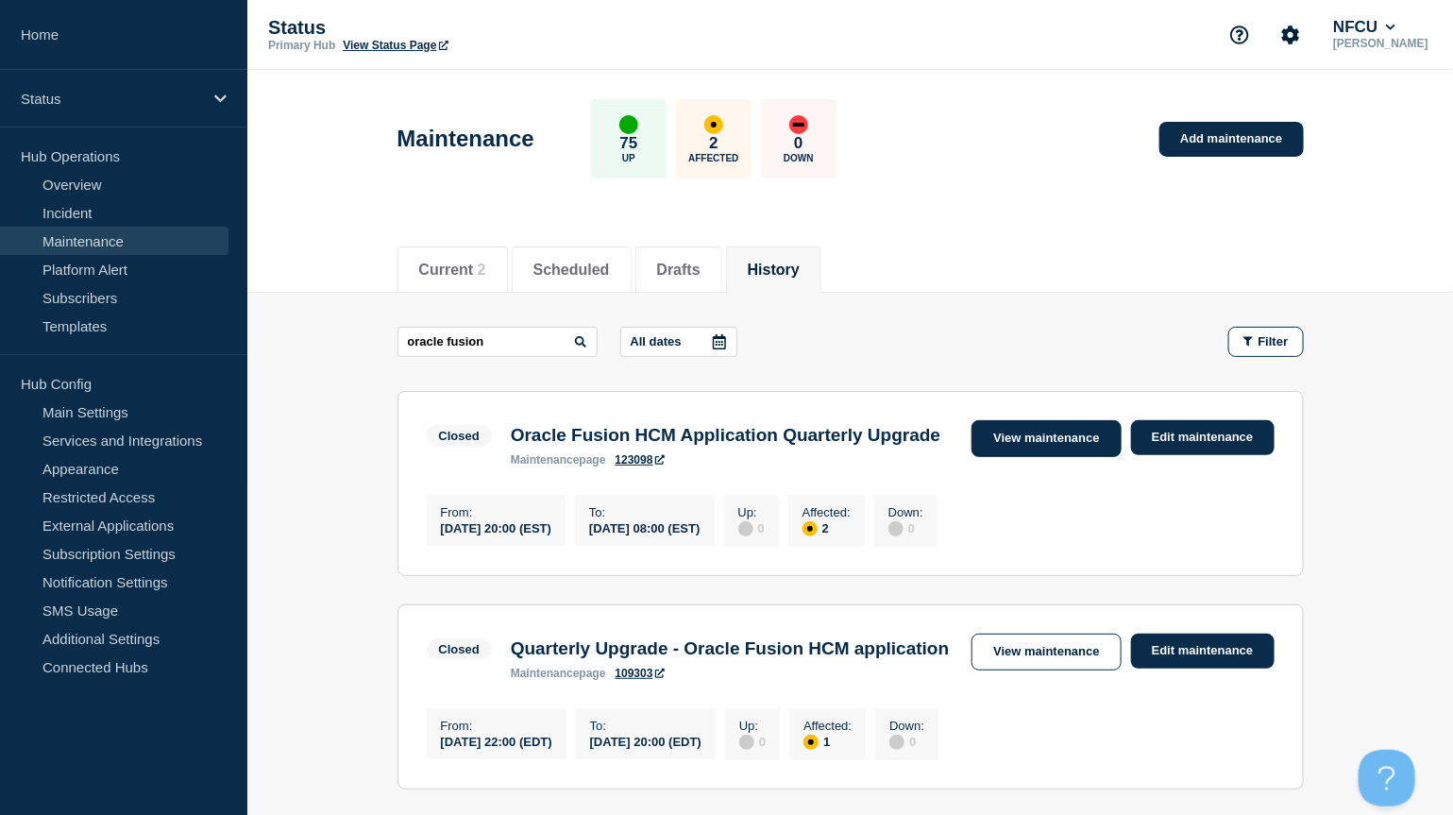
click at [1019, 433] on link "View maintenance" at bounding box center [1046, 438] width 149 height 37
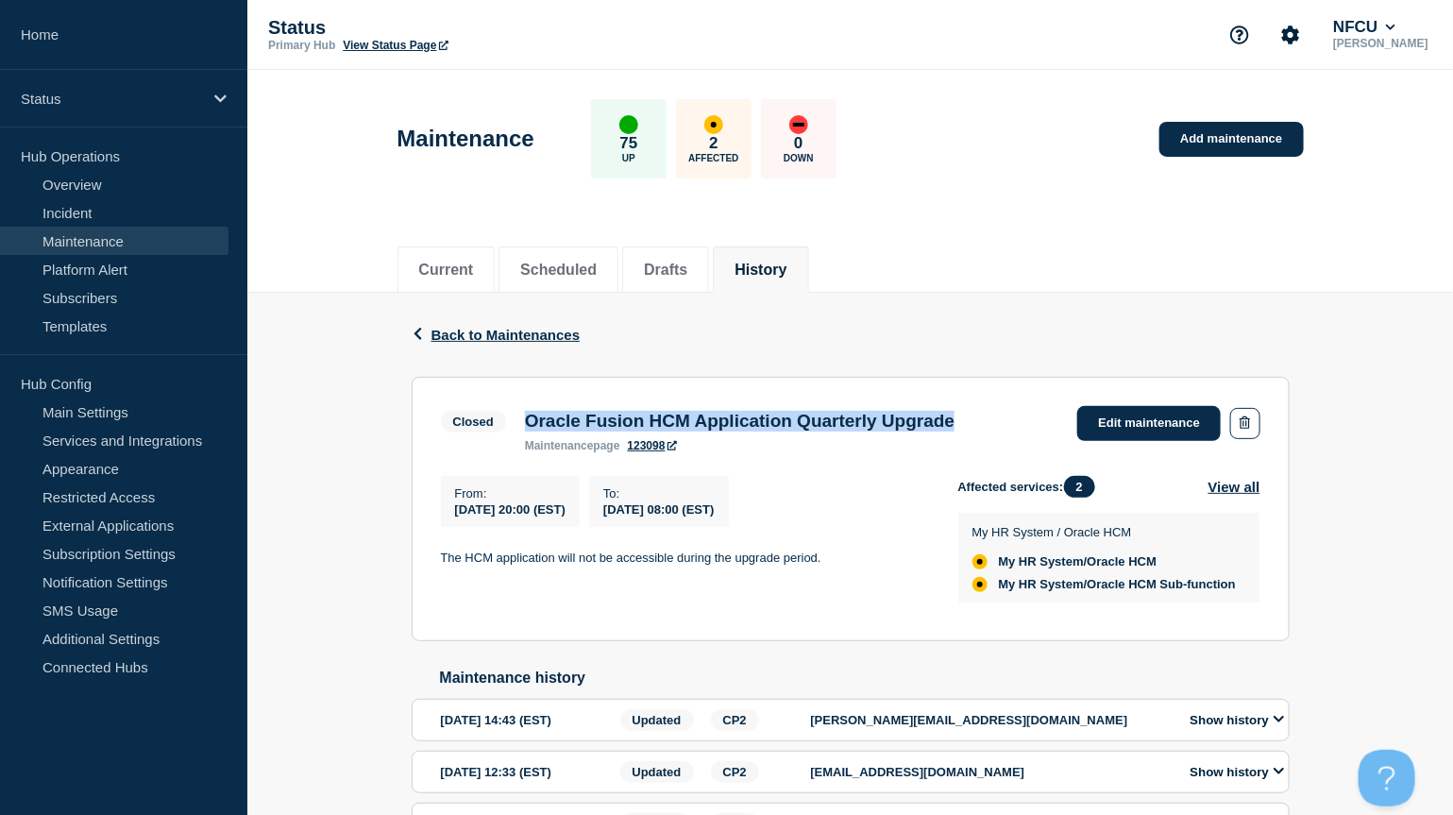
drag, startPoint x: 528, startPoint y: 422, endPoint x: 1047, endPoint y: 429, distance: 519.5
click at [1047, 429] on div "Closed Oracle Fusion HCM Application Quarterly Upgrade maintenance page 123098 …" at bounding box center [851, 429] width 820 height 46
copy h3 "Oracle Fusion HCM Application Quarterly Upgrade"
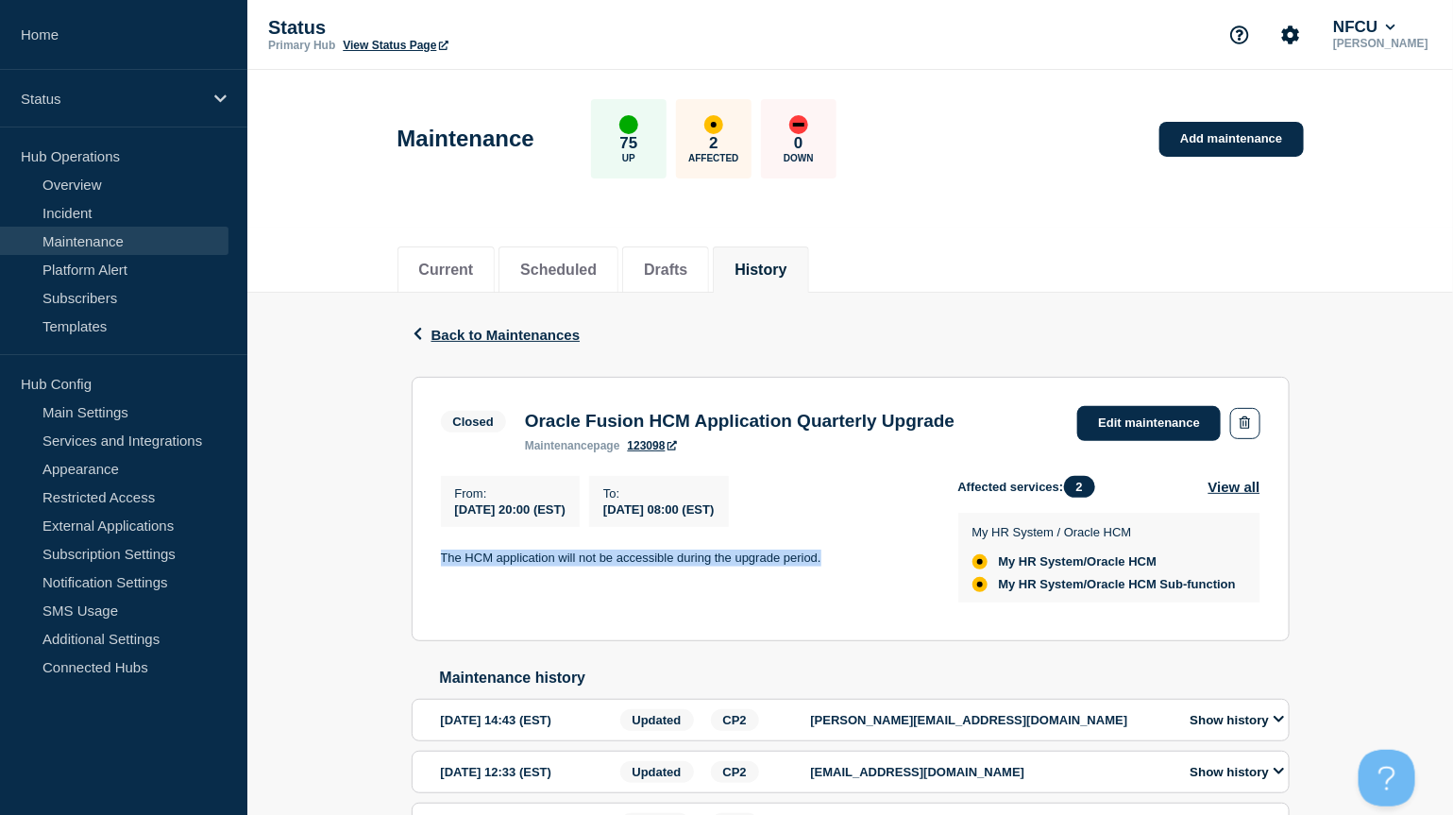
drag, startPoint x: 443, startPoint y: 562, endPoint x: 849, endPoint y: 566, distance: 406.1
click at [849, 485] on p "The HCM application will not be accessible during the upgrade period." at bounding box center [684, 558] width 487 height 17
copy p "The HCM application will not be accessible during the upgrade period."
